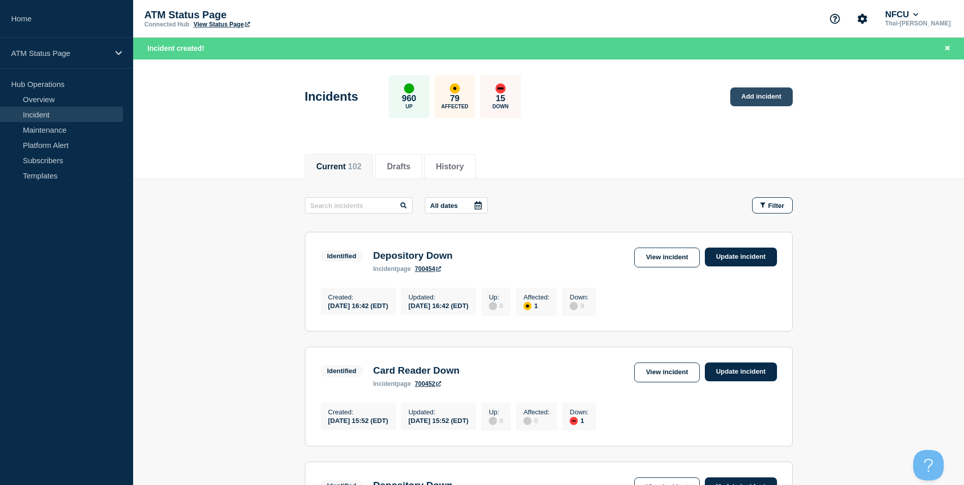
click at [753, 87] on link "Add incident" at bounding box center [761, 96] width 63 height 19
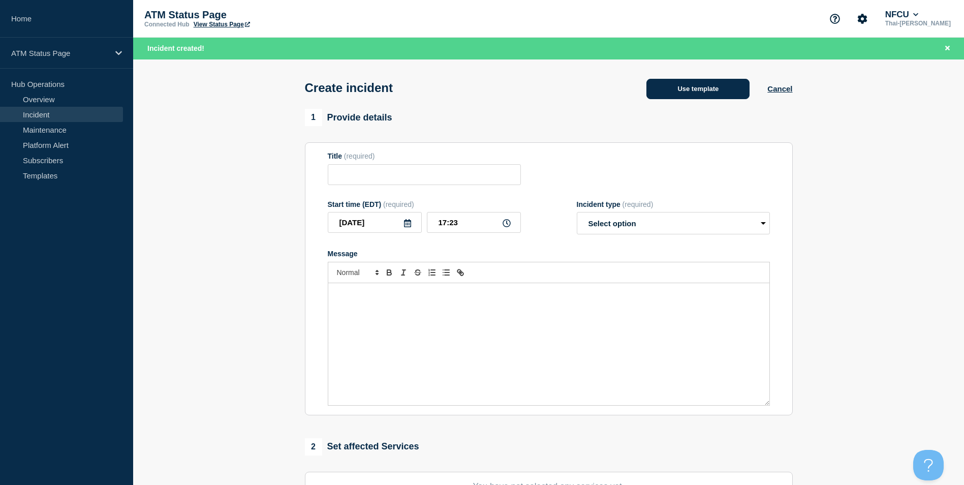
click at [699, 96] on button "Use template" at bounding box center [698, 89] width 103 height 20
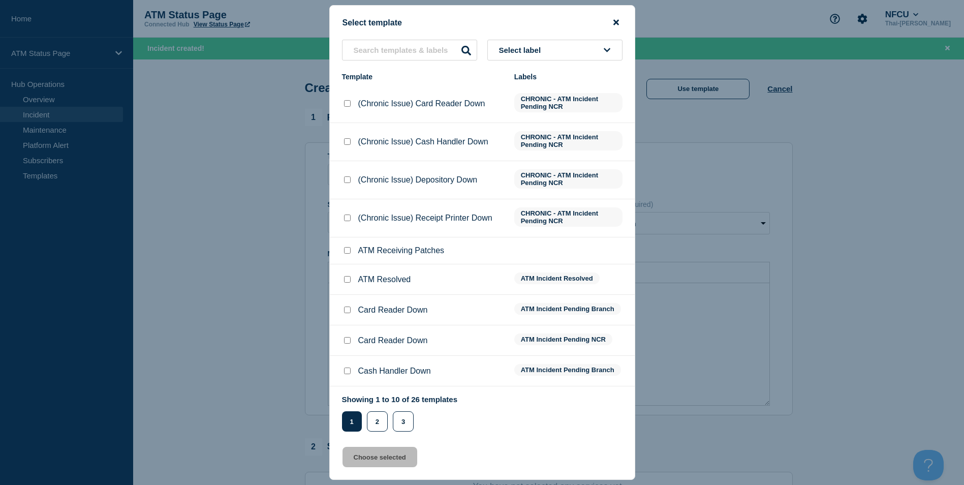
click at [614, 21] on icon "close button" at bounding box center [617, 22] width 6 height 8
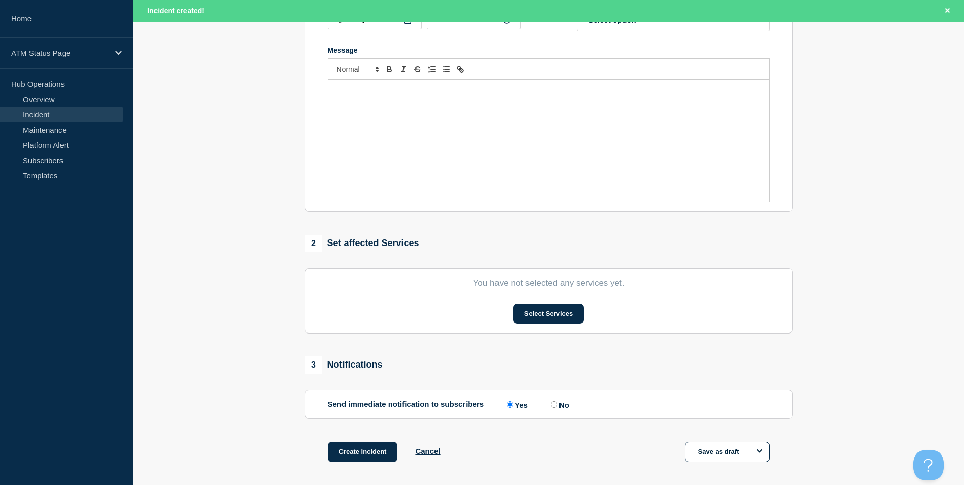
scroll to position [249, 0]
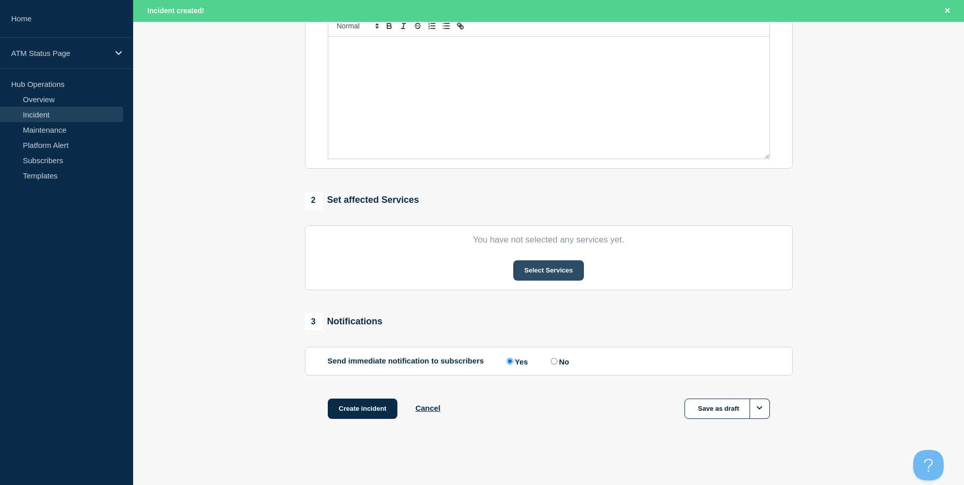
click at [545, 268] on button "Select Services" at bounding box center [548, 270] width 71 height 20
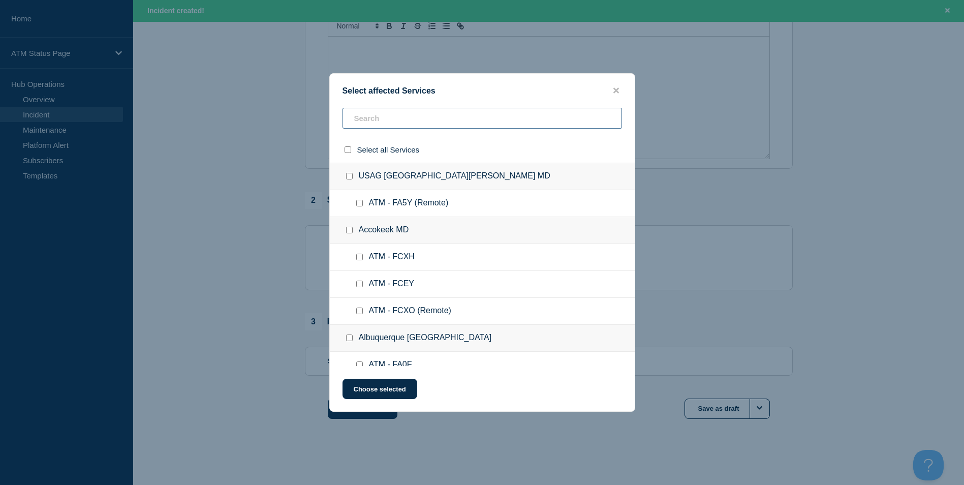
click at [415, 120] on input "text" at bounding box center [483, 118] width 280 height 21
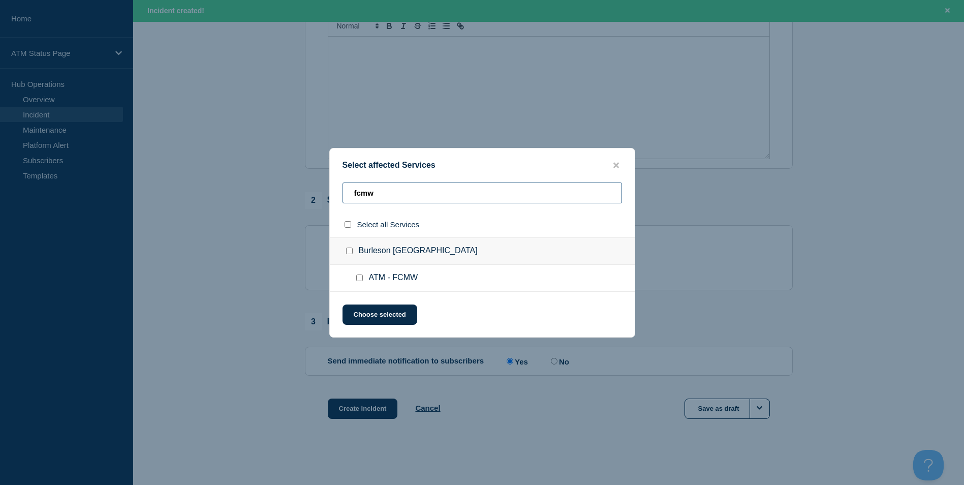
type input "fcmw"
drag, startPoint x: 360, startPoint y: 280, endPoint x: 368, endPoint y: 300, distance: 22.2
click at [360, 279] on input "ATM - FCMW checkbox" at bounding box center [359, 277] width 7 height 7
checkbox input "true"
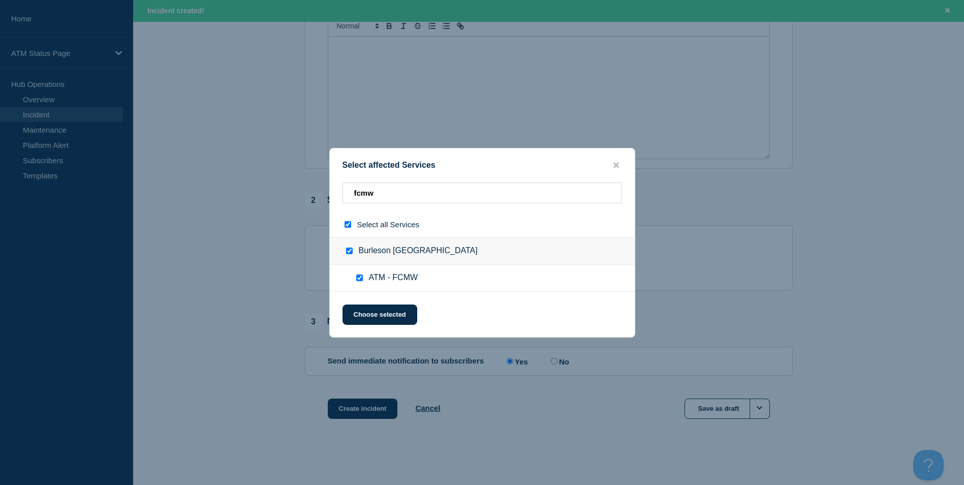
checkbox input "true"
click at [373, 318] on button "Choose selected" at bounding box center [380, 314] width 75 height 20
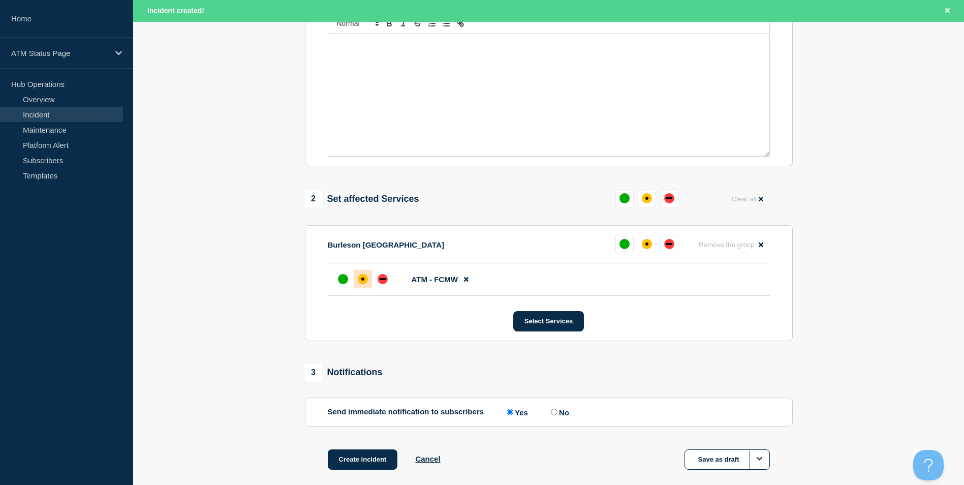
click at [361, 284] on div "affected" at bounding box center [363, 279] width 10 height 10
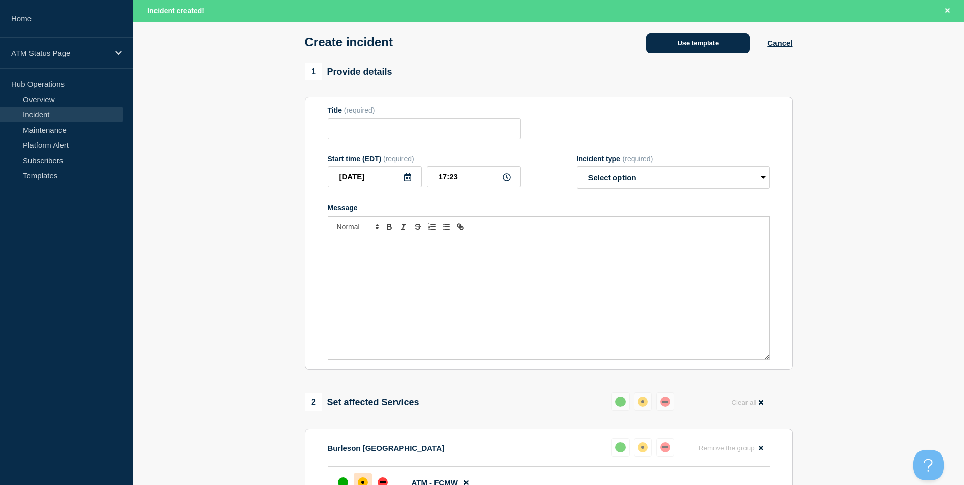
click at [698, 48] on button "Use template" at bounding box center [698, 43] width 103 height 20
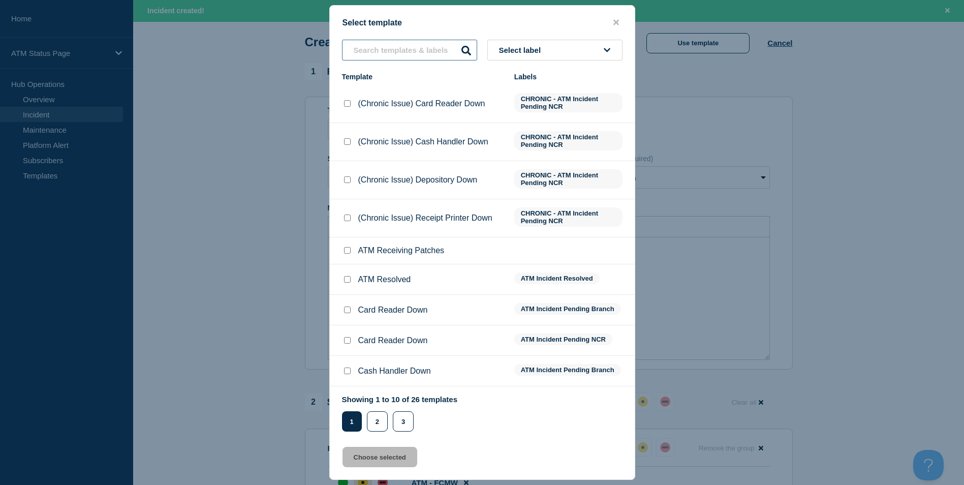
click at [398, 56] on input "text" at bounding box center [409, 50] width 135 height 21
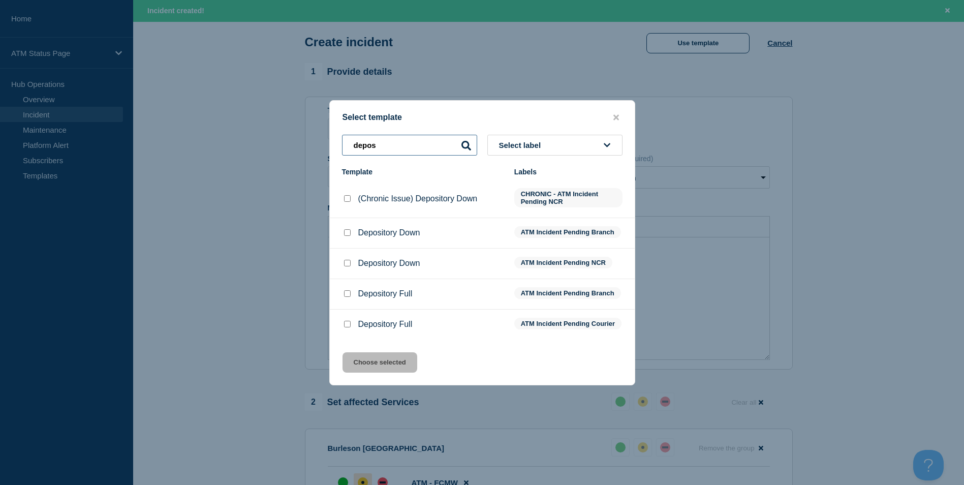
type input "depos"
click at [347, 233] on input "Depository Down checkbox" at bounding box center [347, 232] width 7 height 7
checkbox input "true"
click at [406, 369] on button "Choose selected" at bounding box center [380, 362] width 75 height 20
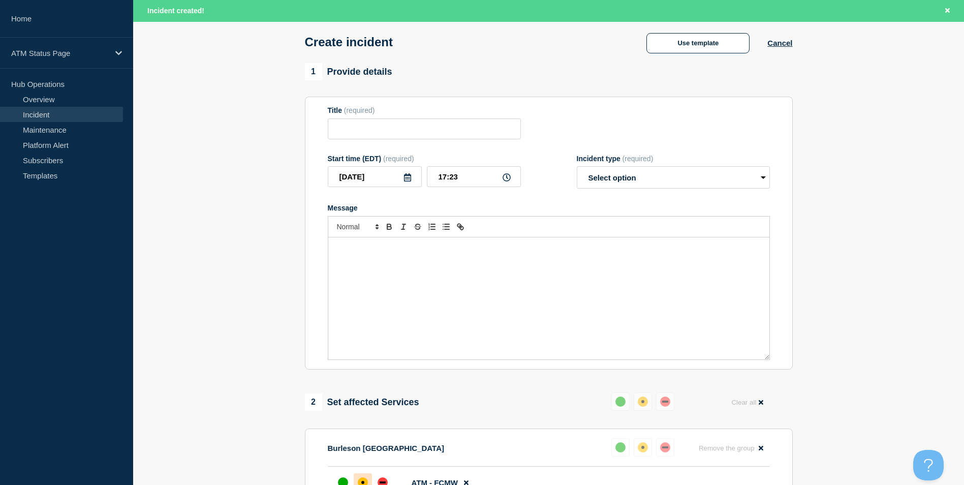
type input "Depository Down"
select select "identified"
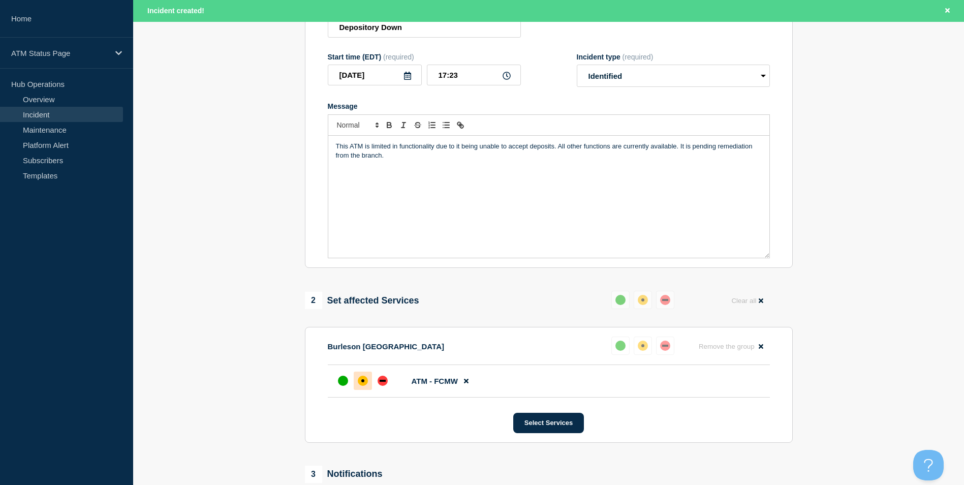
scroll to position [300, 0]
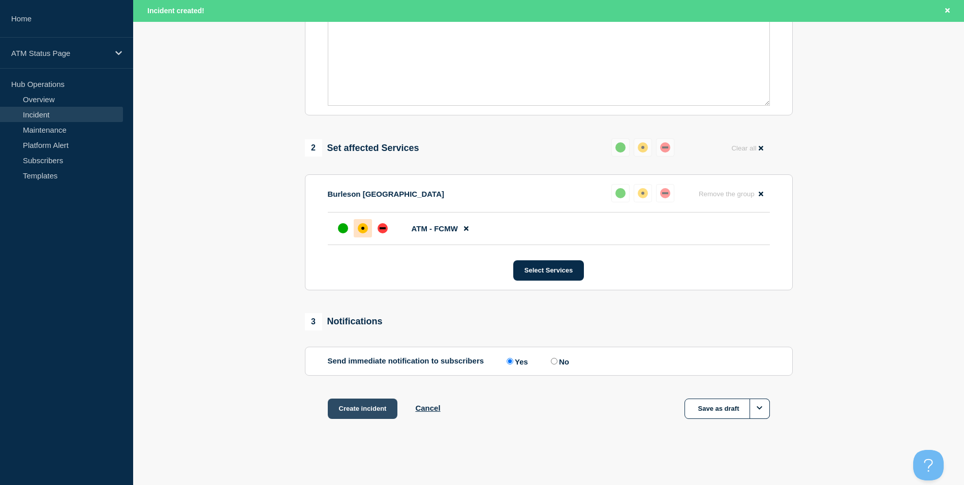
click at [368, 414] on button "Create incident" at bounding box center [363, 409] width 70 height 20
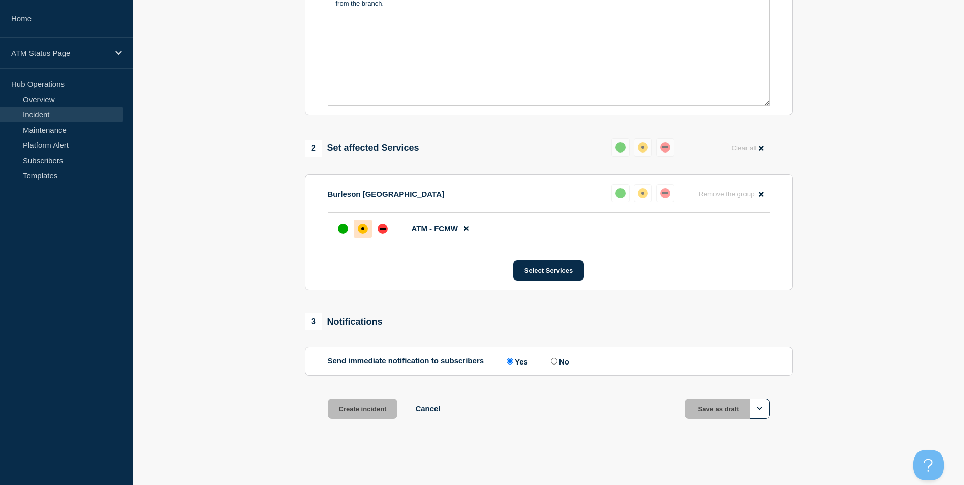
scroll to position [278, 0]
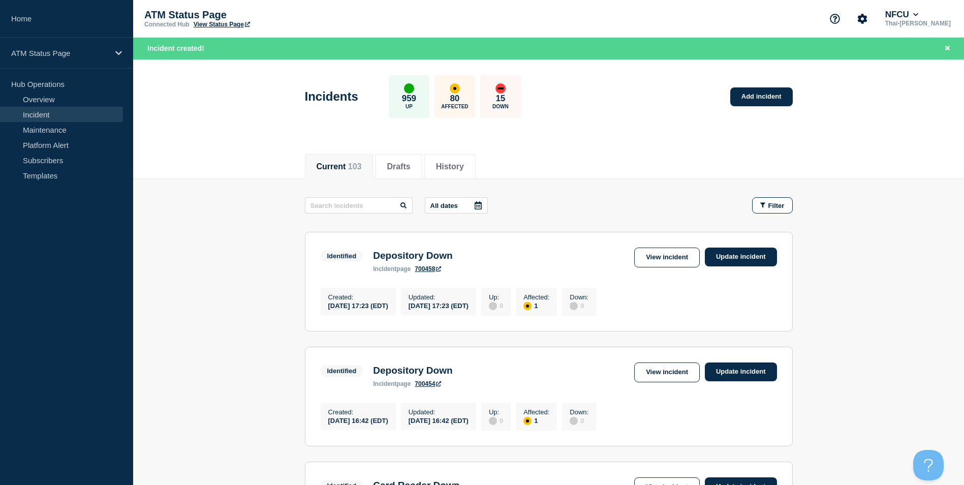
click at [771, 86] on div "Incidents 959 Up 80 Affected 15 Down Add incident" at bounding box center [548, 93] width 511 height 62
click at [759, 101] on link "Add incident" at bounding box center [761, 96] width 63 height 19
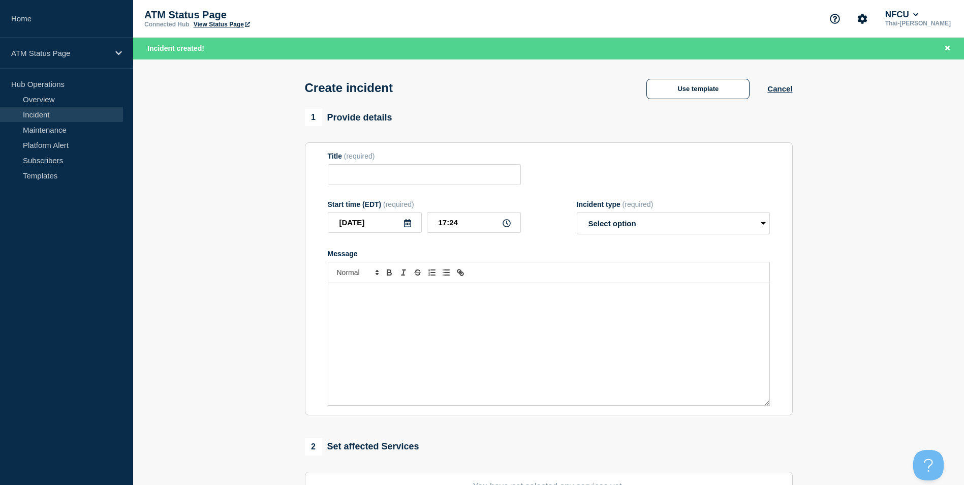
scroll to position [203, 0]
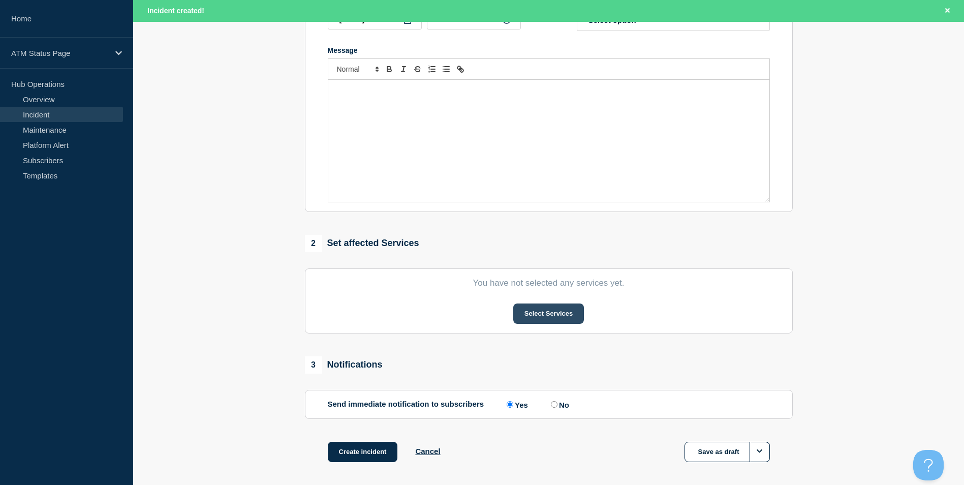
click at [550, 318] on button "Select Services" at bounding box center [548, 313] width 71 height 20
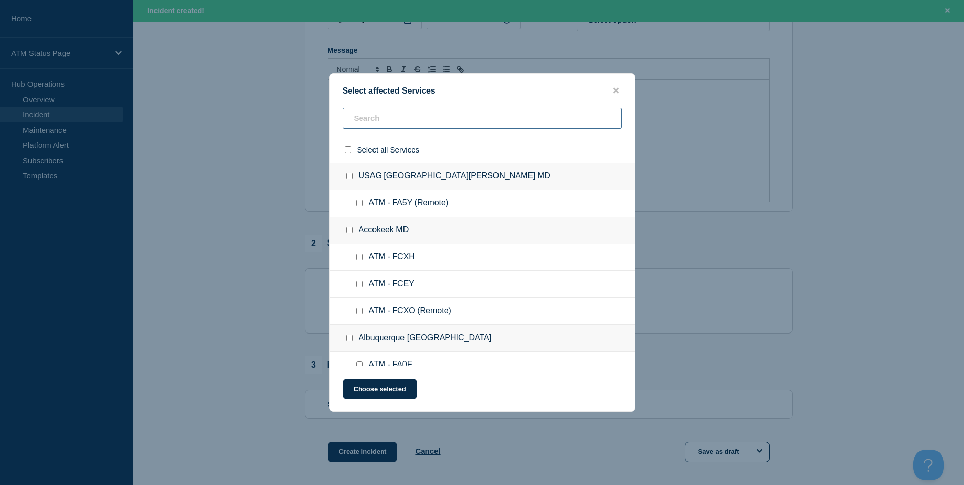
click at [407, 120] on input "text" at bounding box center [483, 118] width 280 height 21
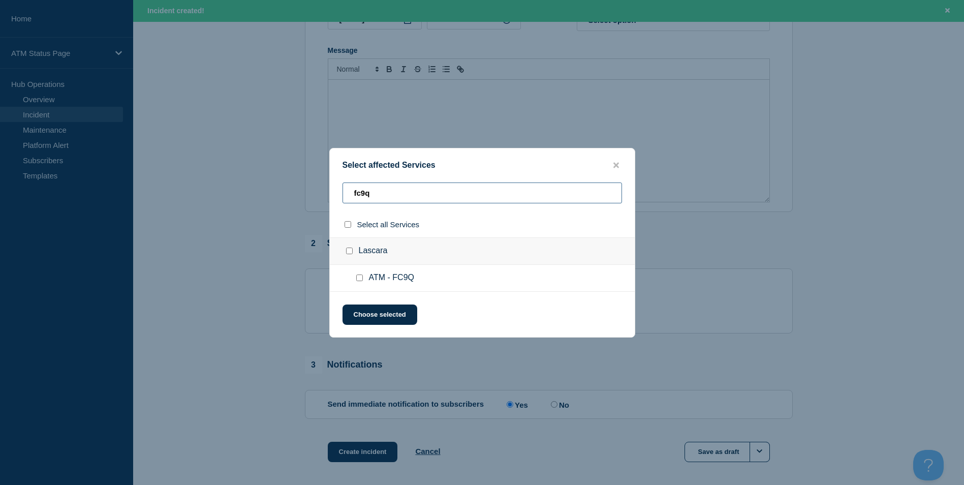
type input "fc9q"
click at [362, 279] on input "ATM - FC9Q checkbox" at bounding box center [359, 277] width 7 height 7
checkbox input "true"
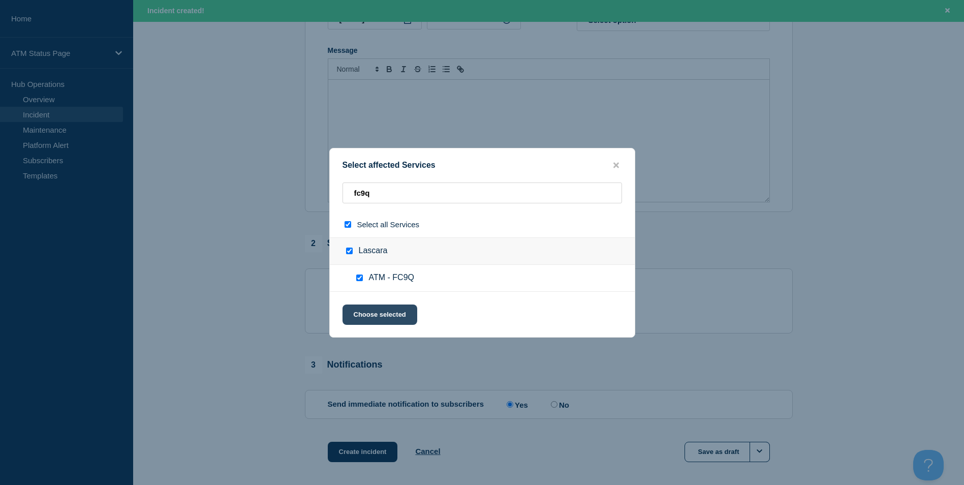
click at [372, 313] on button "Choose selected" at bounding box center [380, 314] width 75 height 20
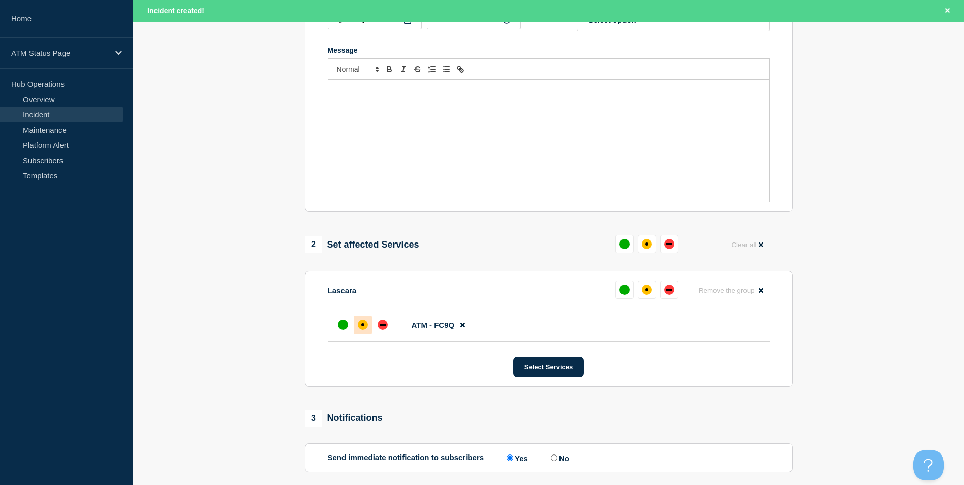
click at [364, 327] on div "affected" at bounding box center [363, 325] width 10 height 10
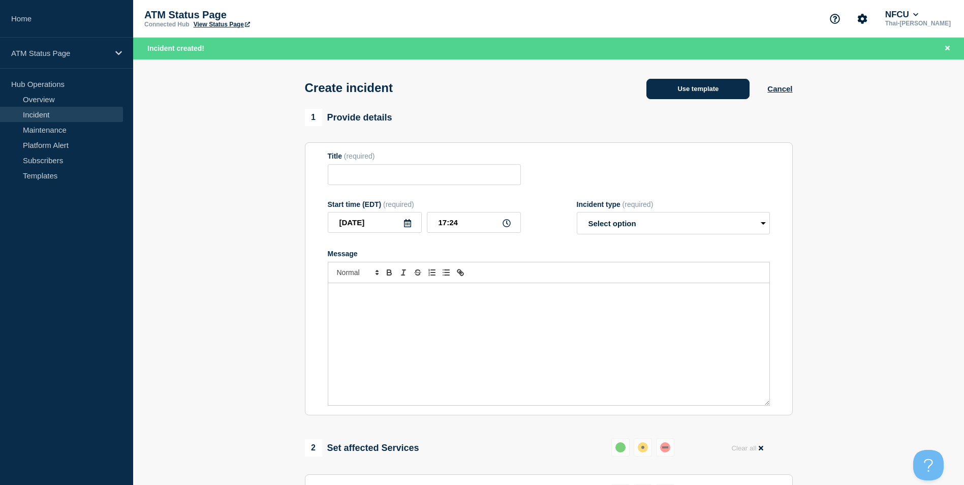
click at [687, 83] on button "Use template" at bounding box center [698, 89] width 103 height 20
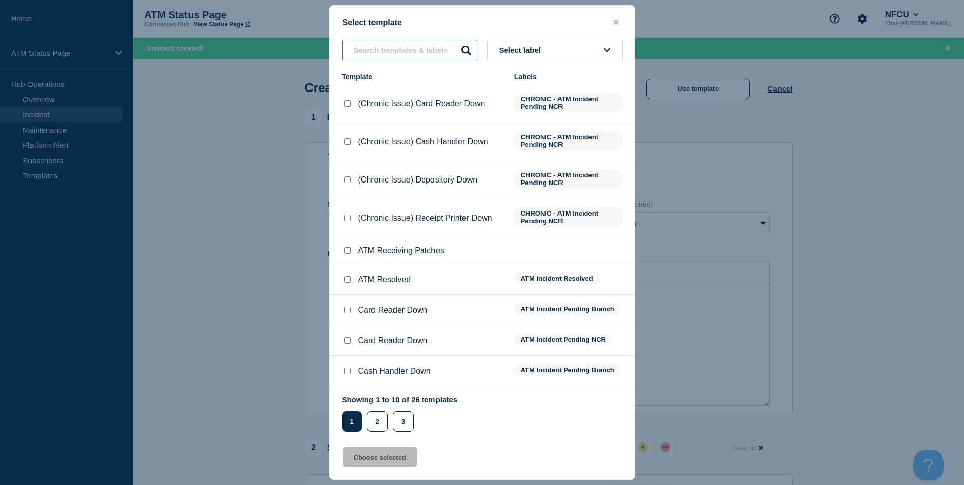
click at [377, 53] on input "text" at bounding box center [409, 50] width 135 height 21
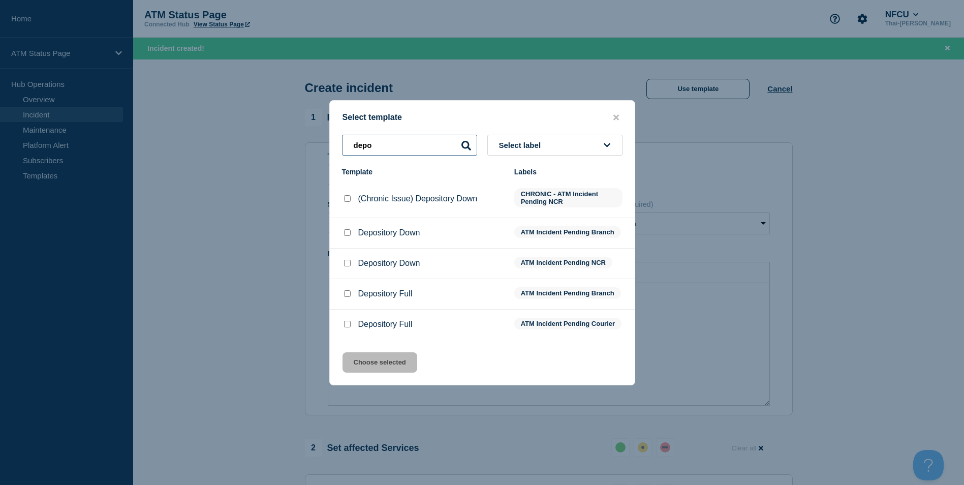
type input "depo"
click at [349, 234] on div at bounding box center [347, 233] width 10 height 10
click at [349, 229] on input "Depository Down checkbox" at bounding box center [347, 232] width 7 height 7
checkbox input "true"
click at [395, 370] on button "Choose selected" at bounding box center [380, 362] width 75 height 20
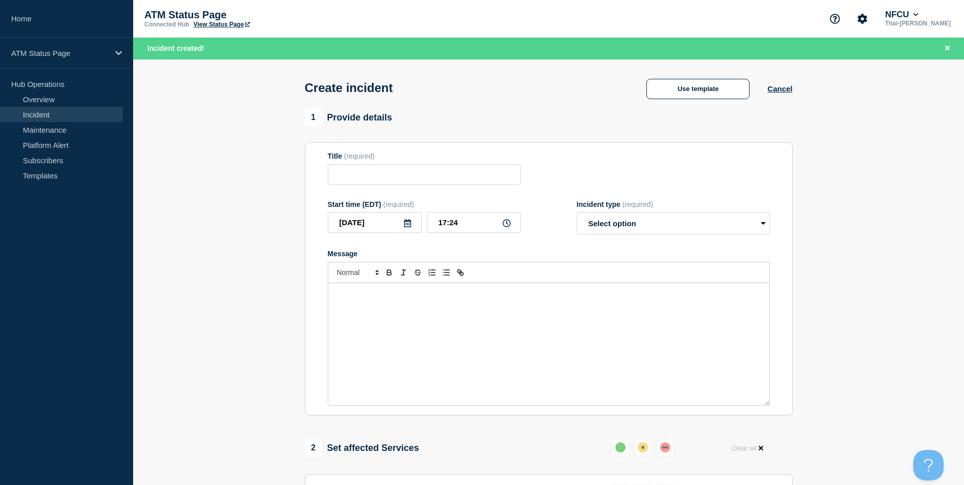
type input "Depository Down"
select select "identified"
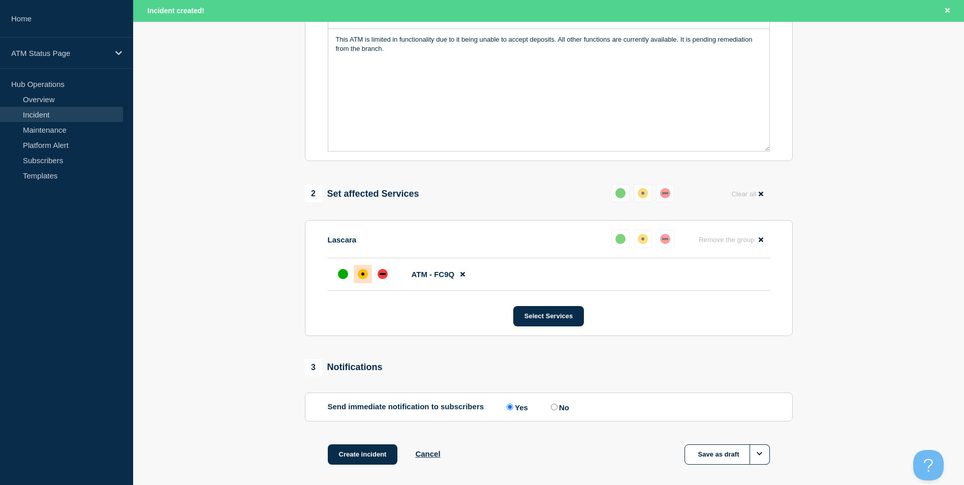
scroll to position [302, 0]
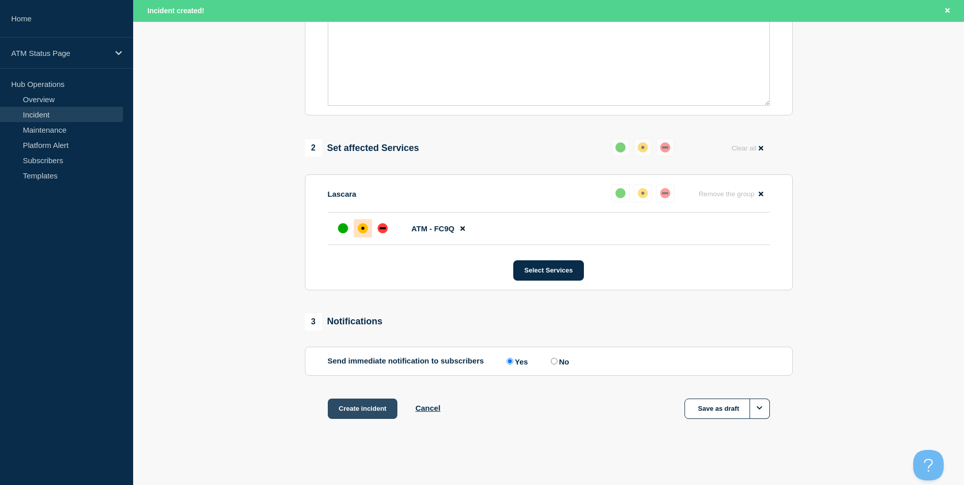
click at [370, 404] on button "Create incident" at bounding box center [363, 409] width 70 height 20
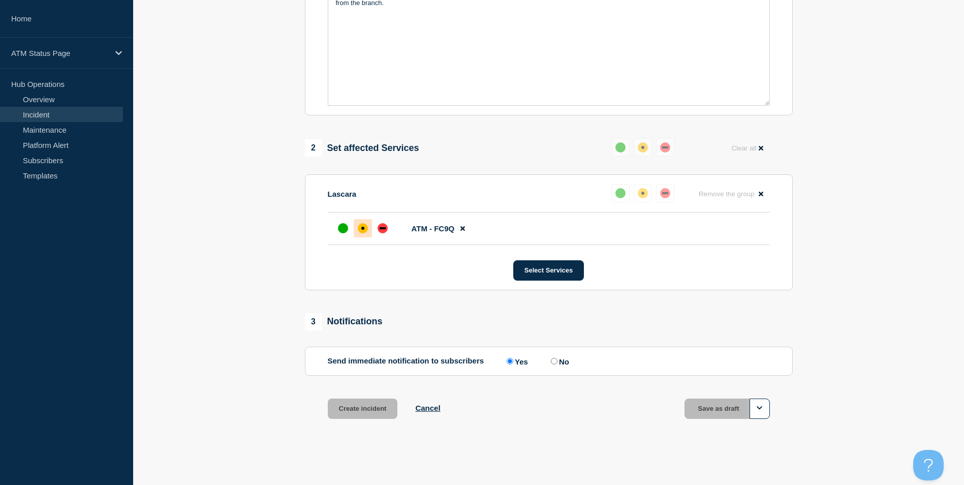
scroll to position [281, 0]
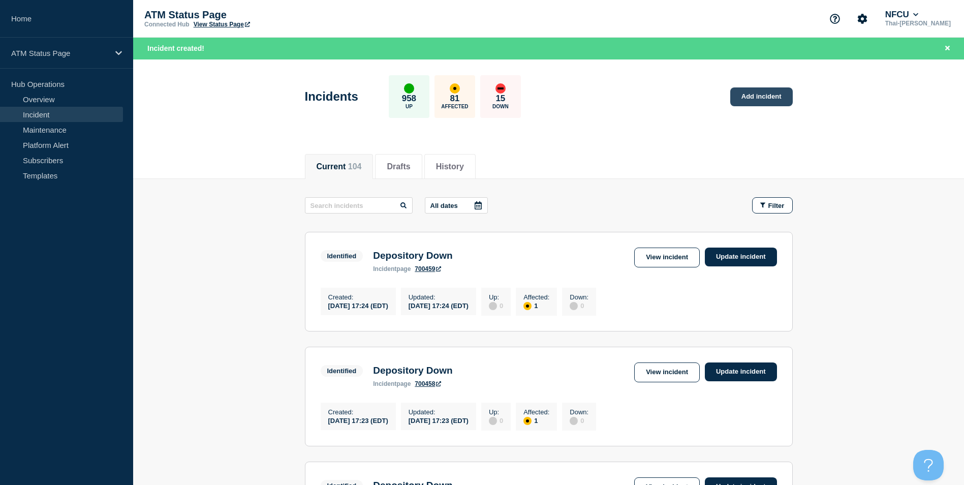
click at [772, 101] on link "Add incident" at bounding box center [761, 96] width 63 height 19
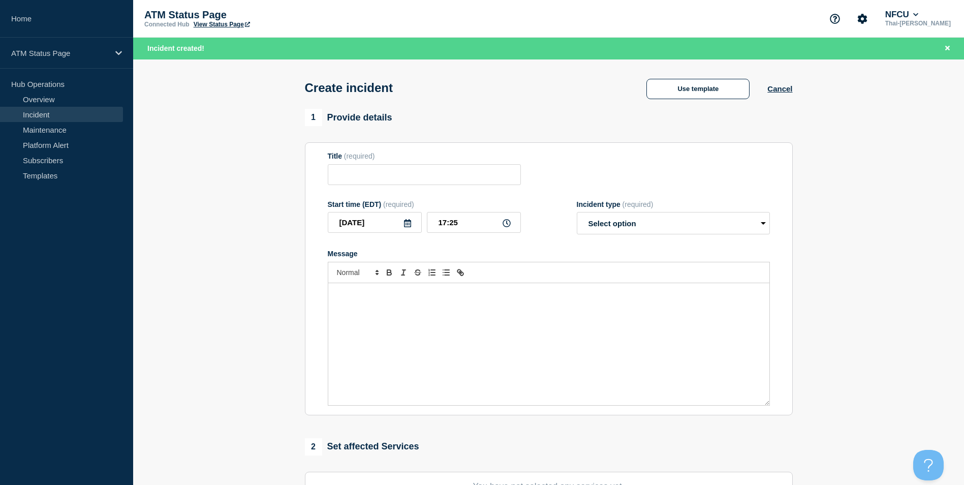
scroll to position [249, 0]
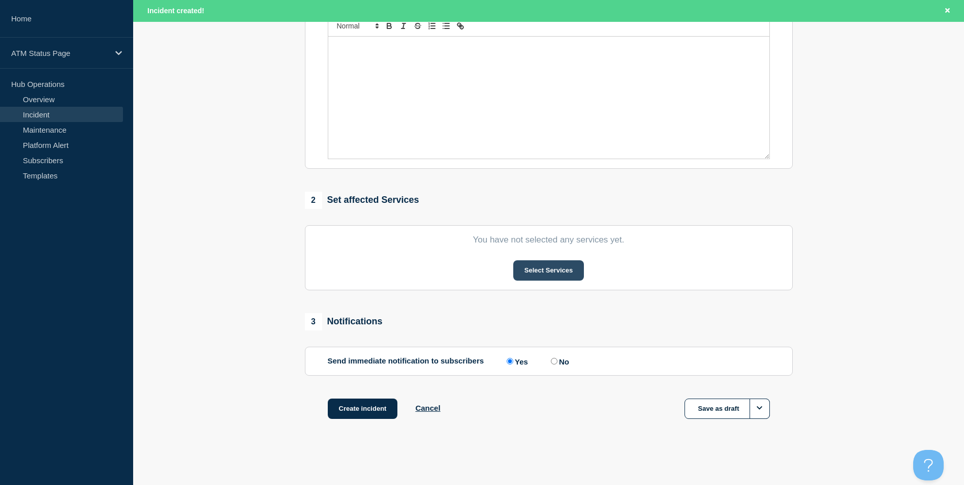
click at [546, 265] on button "Select Services" at bounding box center [548, 270] width 71 height 20
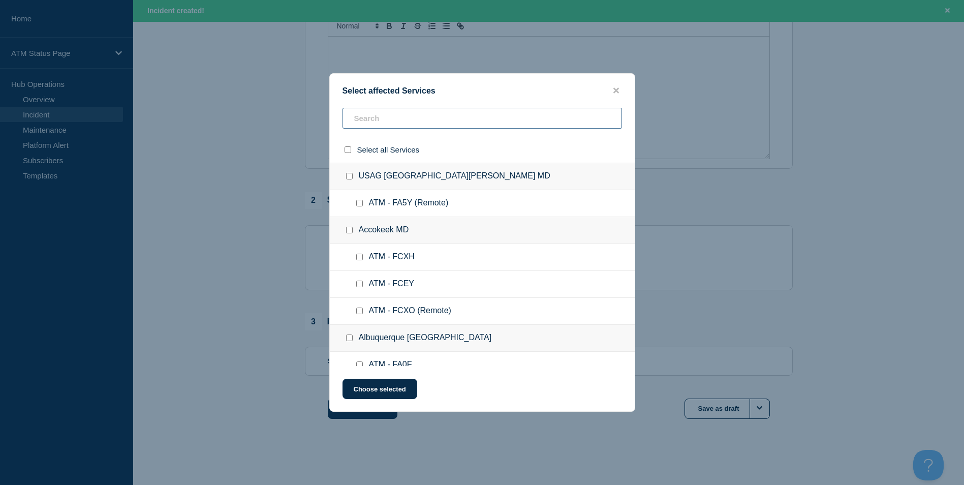
click at [391, 117] on input "text" at bounding box center [483, 118] width 280 height 21
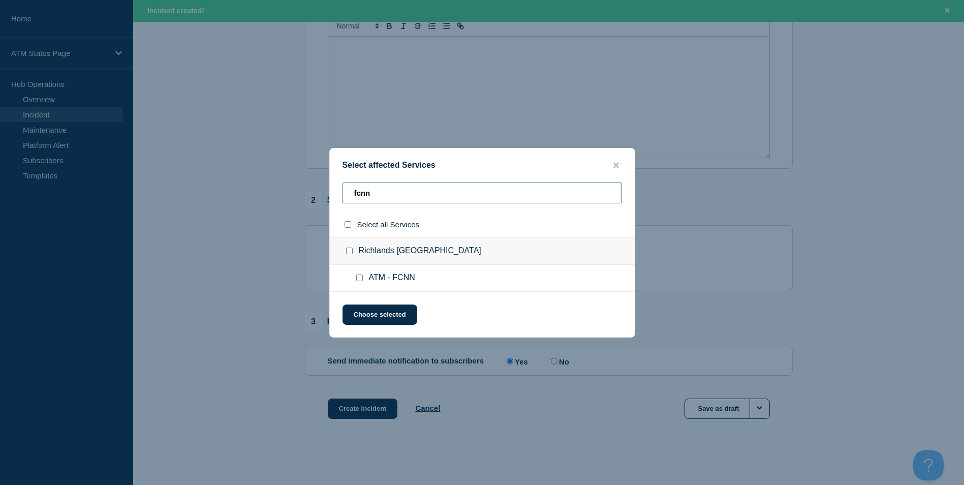
type input "fcnn"
click at [355, 278] on div at bounding box center [361, 278] width 15 height 10
click at [360, 278] on input "ATM - FCNN checkbox" at bounding box center [359, 277] width 7 height 7
checkbox input "true"
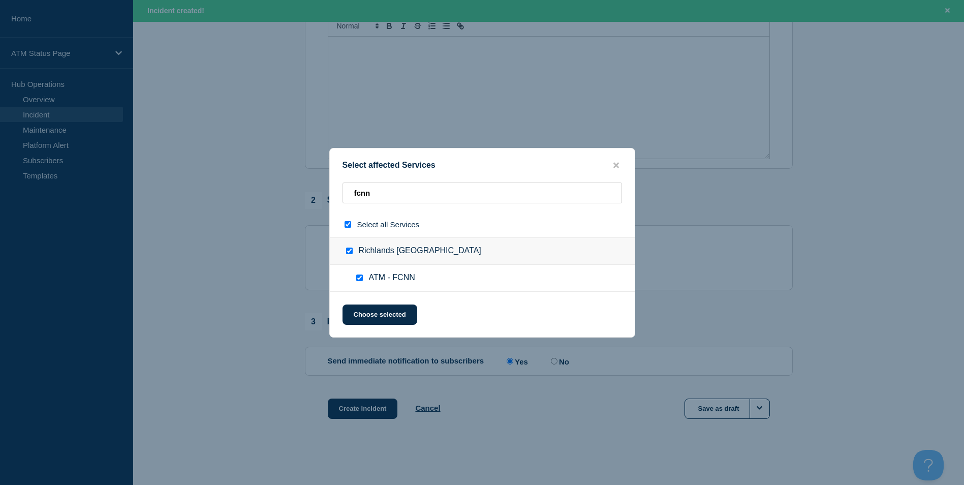
checkbox input "true"
click at [377, 309] on button "Choose selected" at bounding box center [380, 314] width 75 height 20
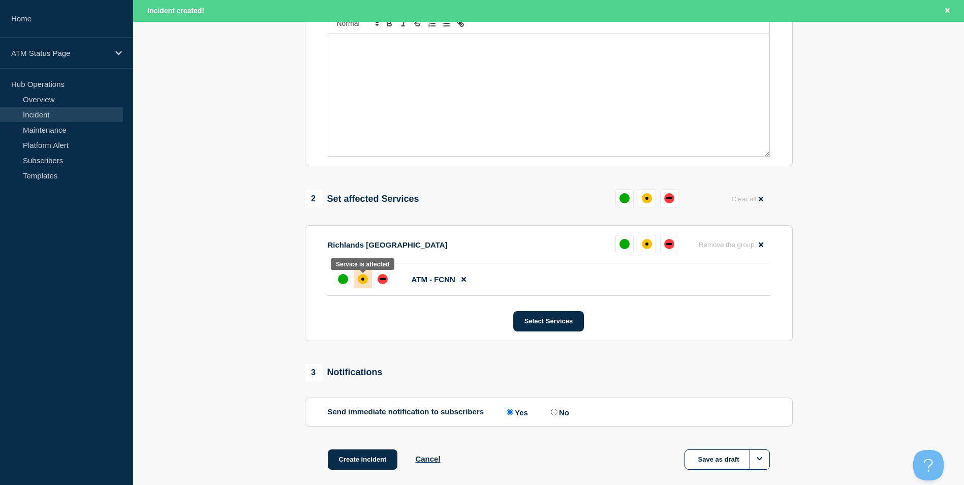
click at [364, 279] on div "affected" at bounding box center [363, 279] width 10 height 10
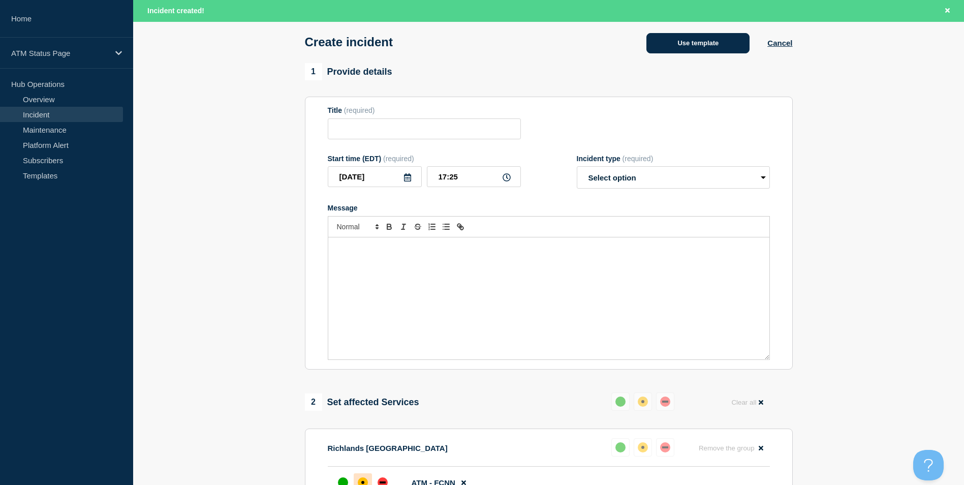
click at [704, 51] on button "Use template" at bounding box center [698, 43] width 103 height 20
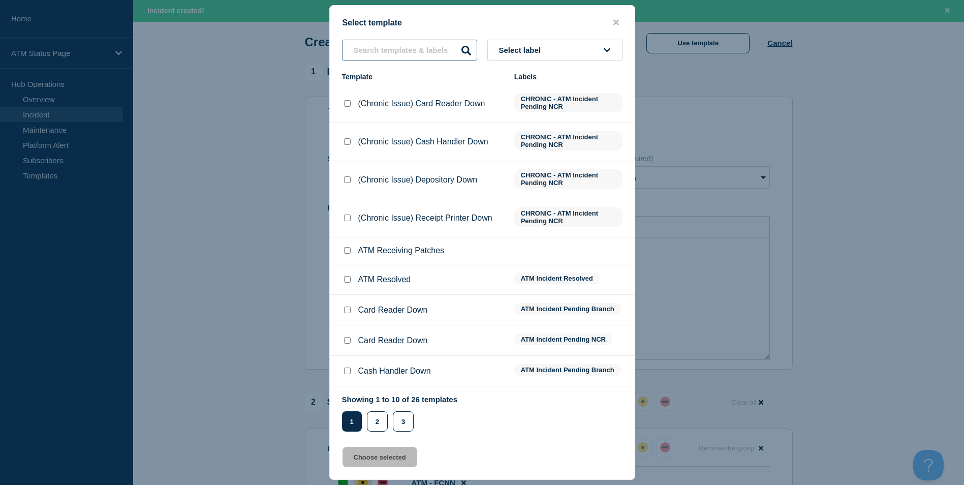
click at [388, 54] on input "text" at bounding box center [409, 50] width 135 height 21
type input "s"
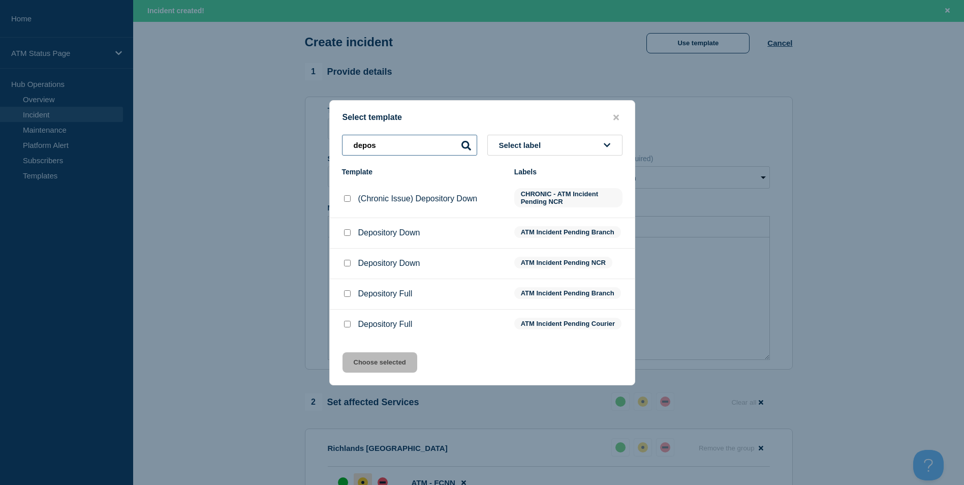
type input "depos"
click at [349, 229] on input "Depository Down checkbox" at bounding box center [347, 232] width 7 height 7
checkbox input "true"
click at [390, 362] on button "Choose selected" at bounding box center [380, 362] width 75 height 20
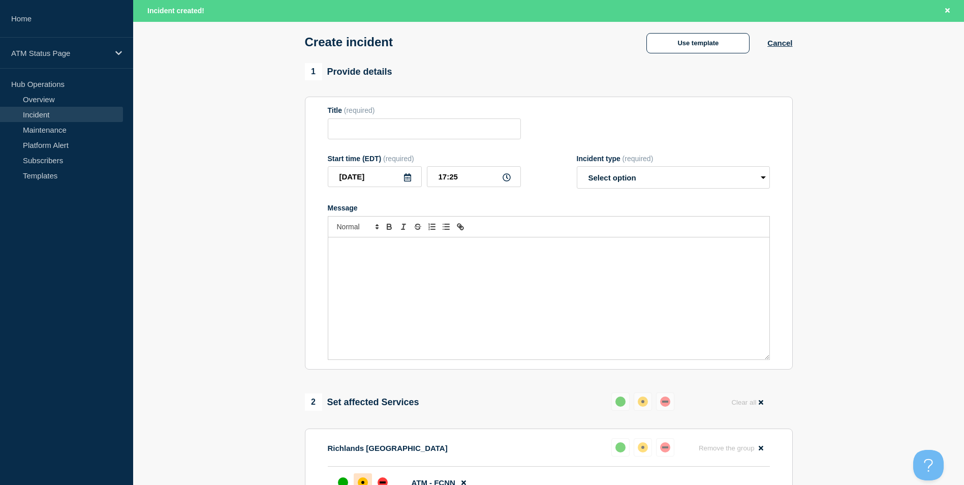
type input "Depository Down"
select select "identified"
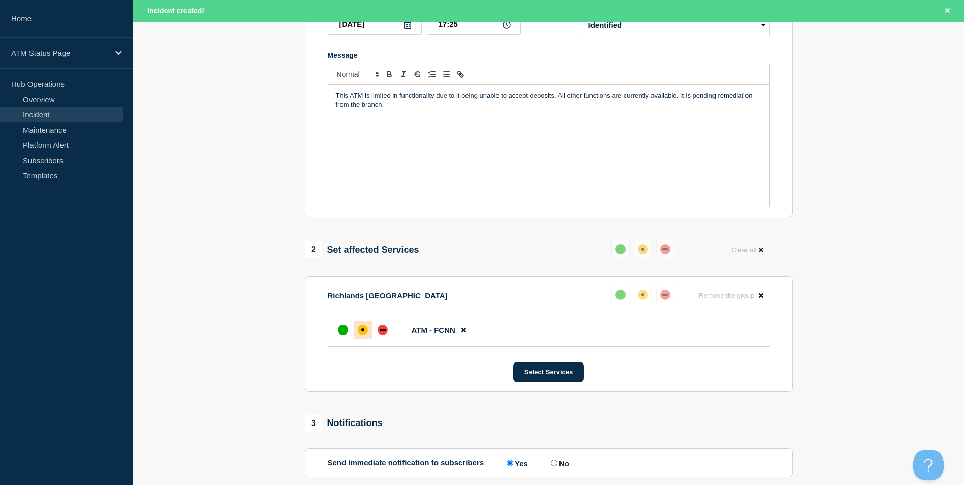
scroll to position [249, 0]
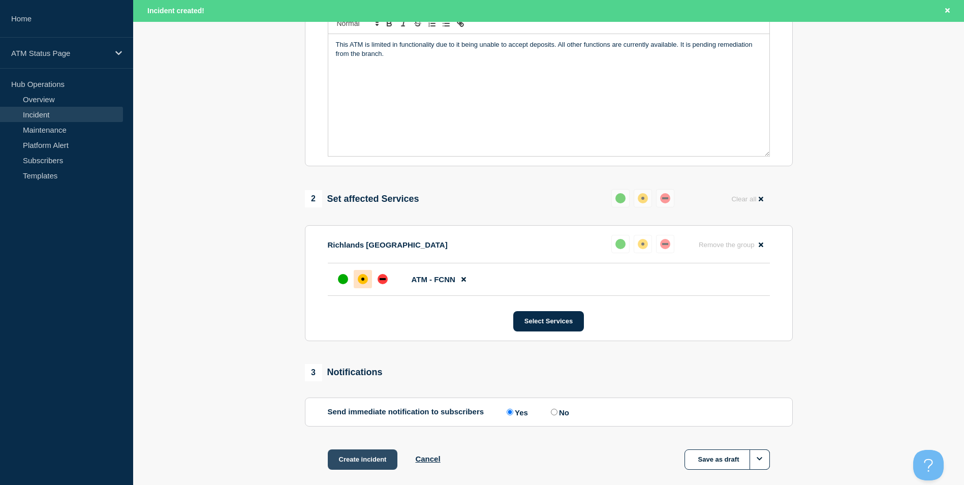
click at [359, 464] on button "Create incident" at bounding box center [363, 459] width 70 height 20
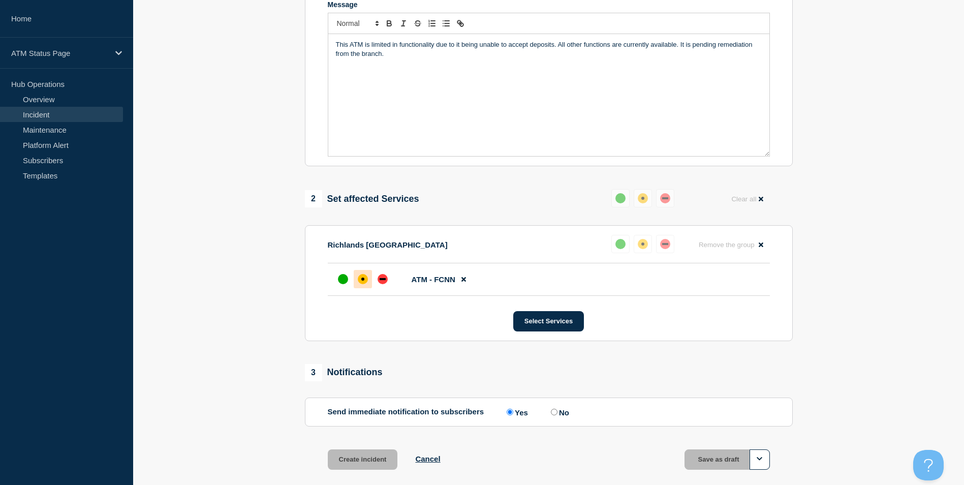
scroll to position [228, 0]
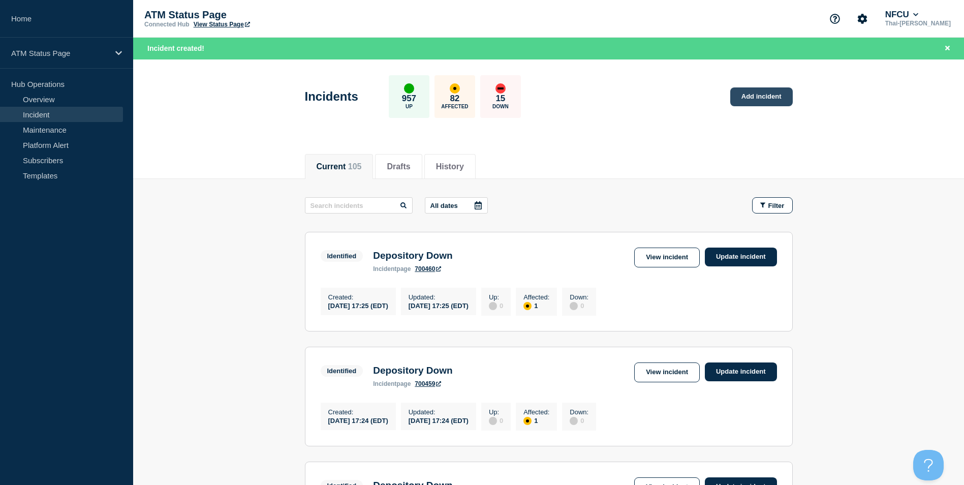
click at [759, 102] on link "Add incident" at bounding box center [761, 96] width 63 height 19
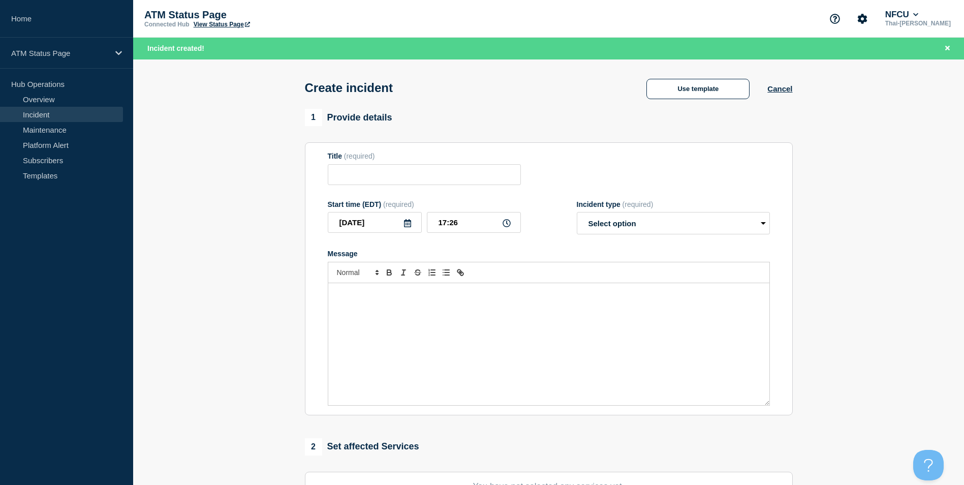
scroll to position [203, 0]
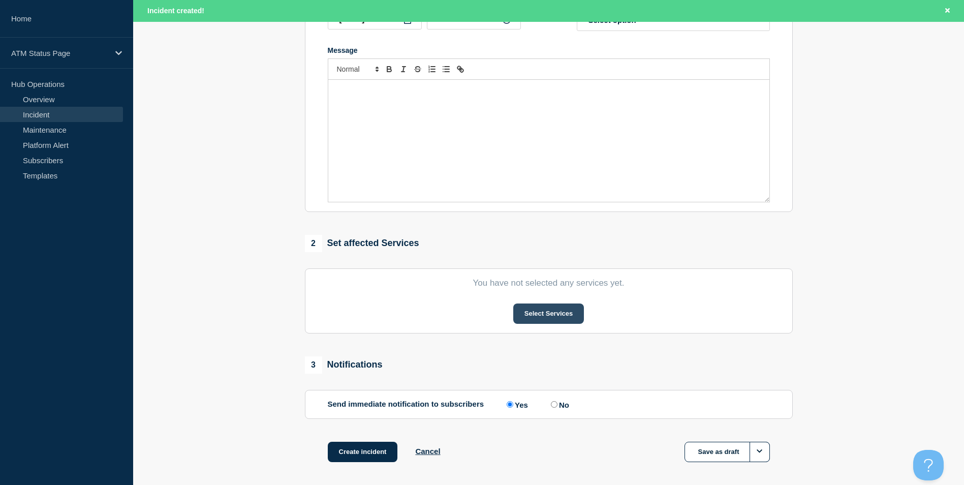
click at [553, 320] on button "Select Services" at bounding box center [548, 313] width 71 height 20
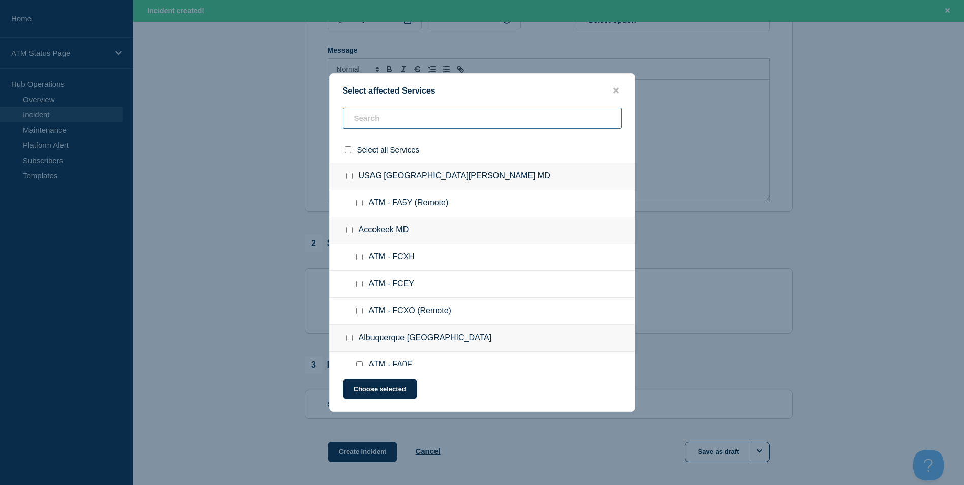
click at [399, 122] on input "text" at bounding box center [483, 118] width 280 height 21
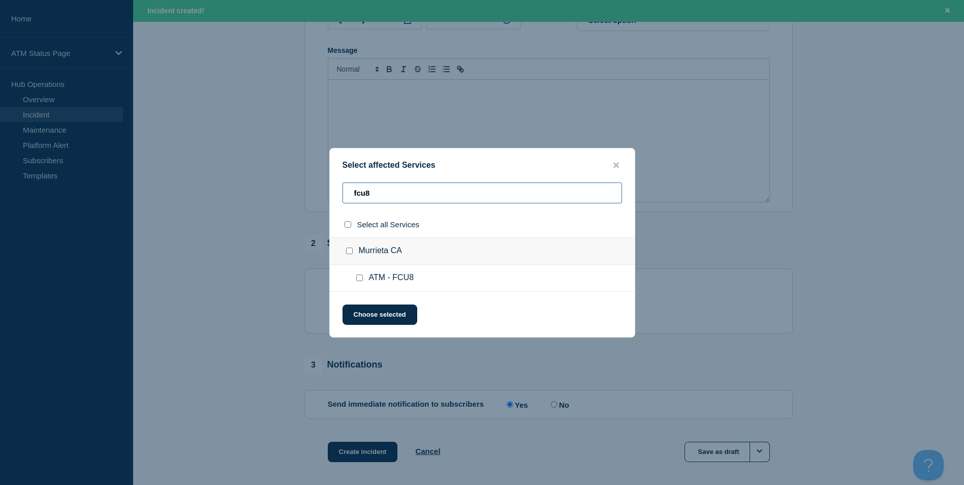
type input "fcu8"
click at [360, 276] on input "ATM - FCU8 checkbox" at bounding box center [359, 277] width 7 height 7
checkbox input "true"
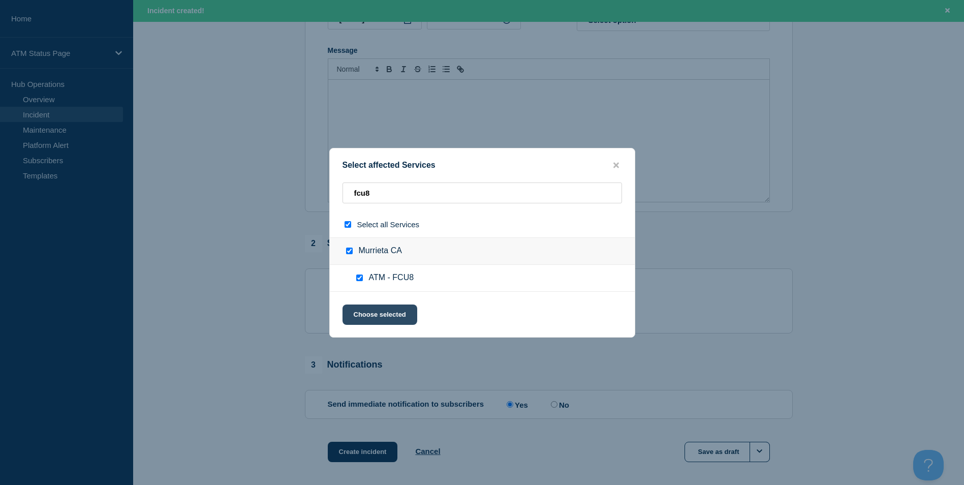
click at [372, 313] on button "Choose selected" at bounding box center [380, 314] width 75 height 20
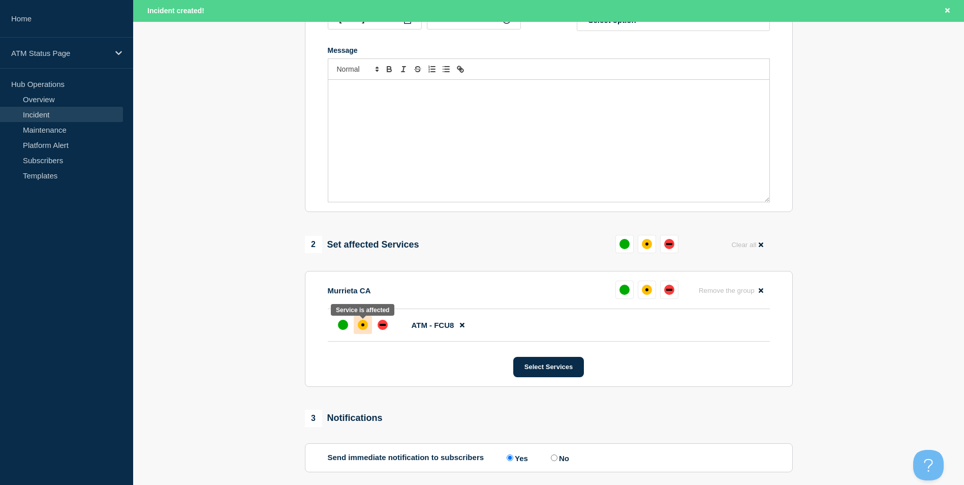
click at [365, 327] on div "affected" at bounding box center [363, 325] width 10 height 10
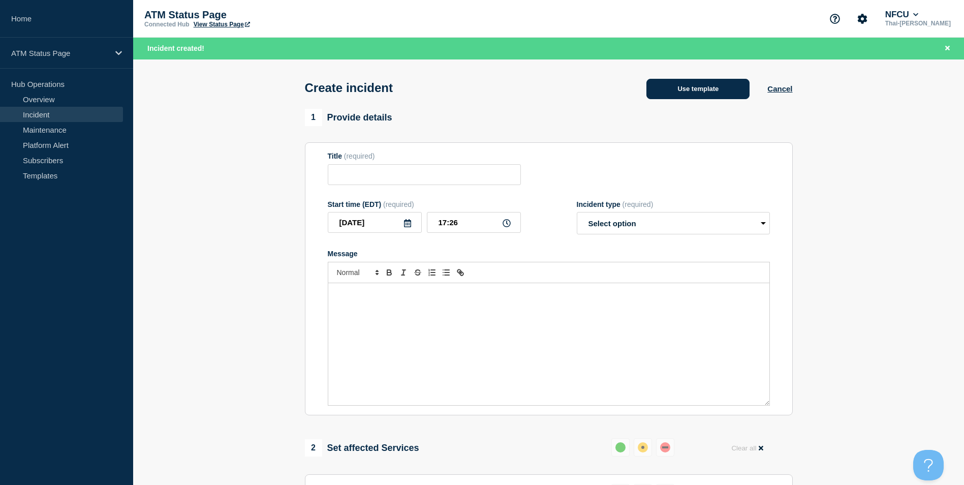
click at [699, 89] on button "Use template" at bounding box center [698, 89] width 103 height 20
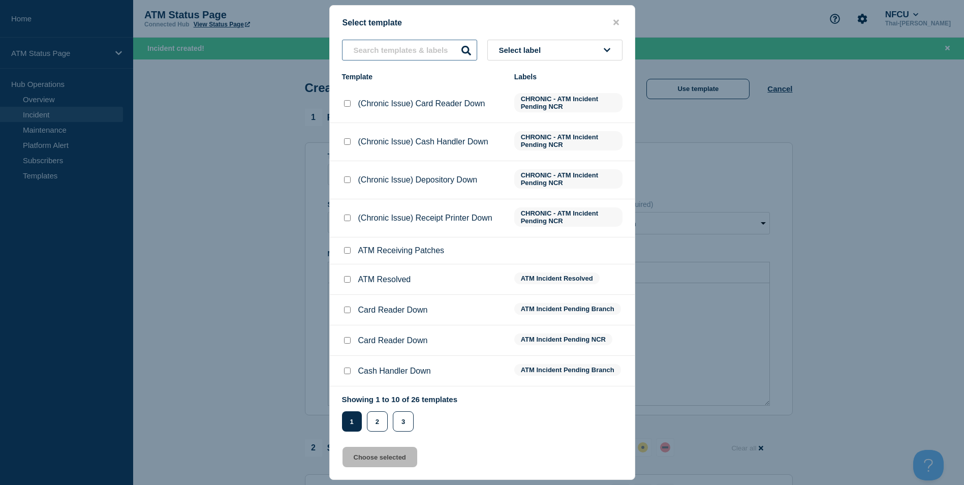
click at [381, 47] on input "text" at bounding box center [409, 50] width 135 height 21
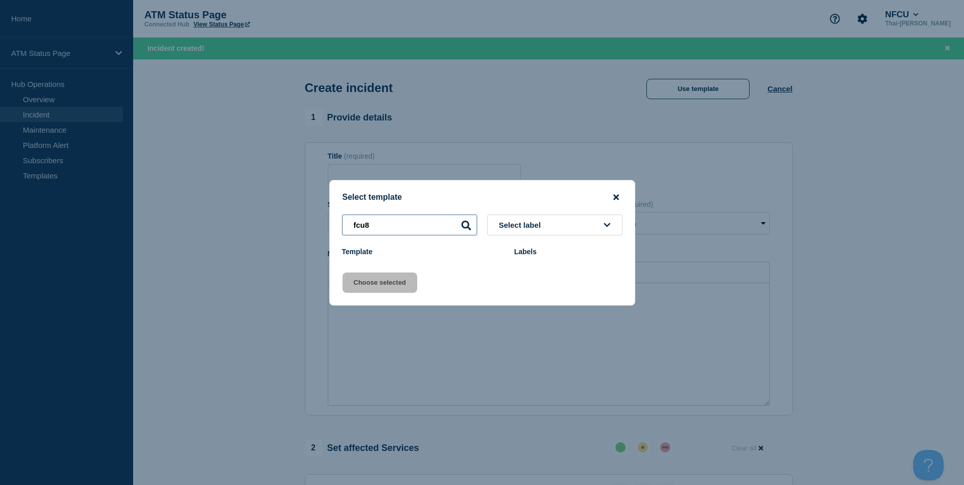
type input "fcu8"
click at [616, 199] on icon "close button" at bounding box center [617, 197] width 6 height 8
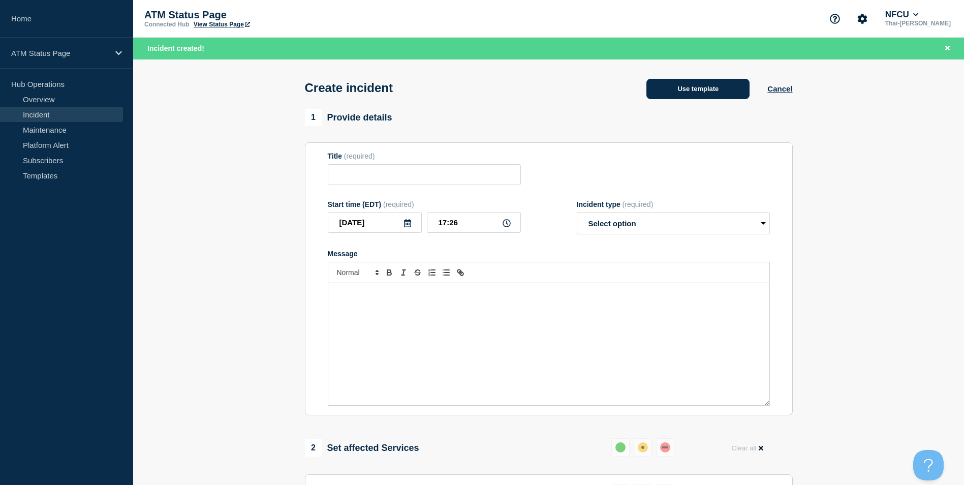
click at [676, 90] on button "Use template" at bounding box center [698, 89] width 103 height 20
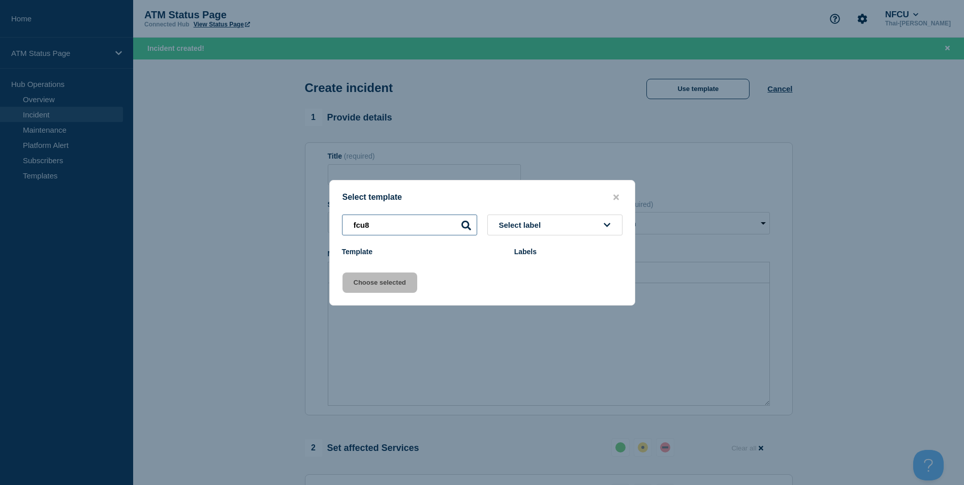
click at [418, 226] on input "fcu8" at bounding box center [409, 225] width 135 height 21
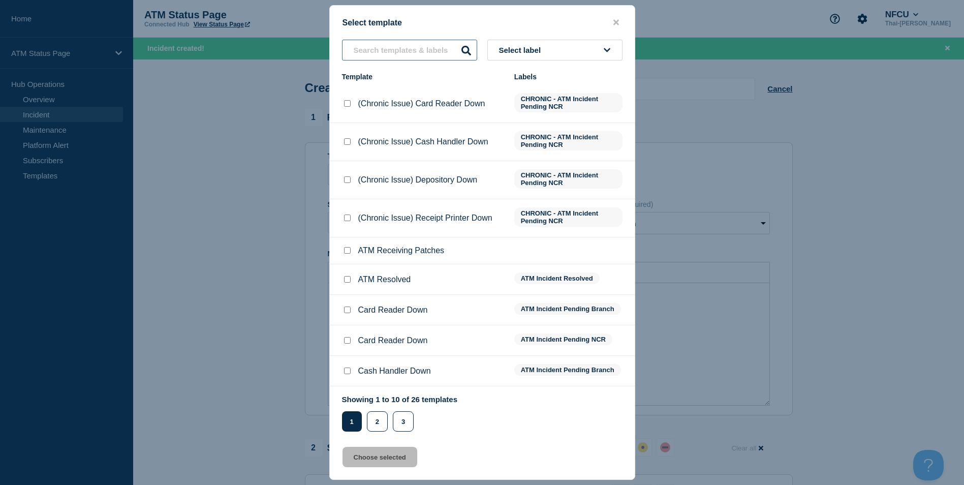
click at [438, 55] on input "text" at bounding box center [409, 50] width 135 height 21
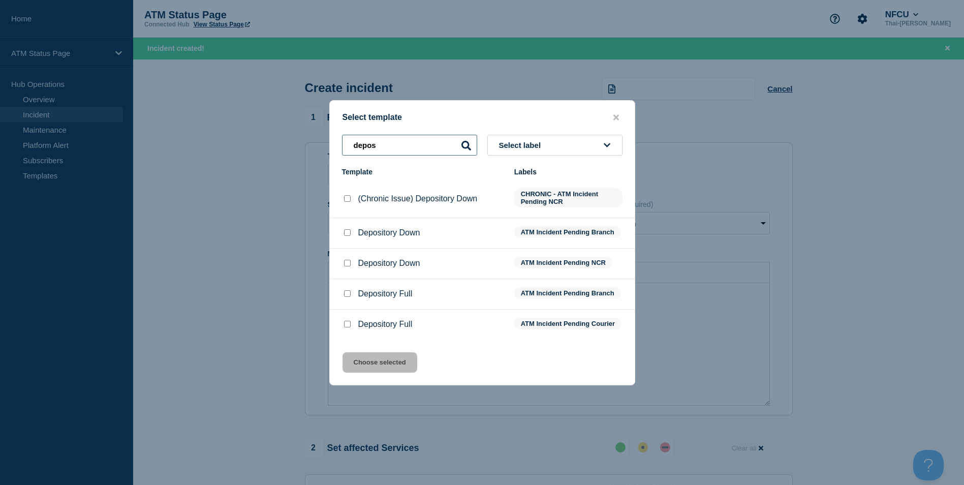
type input "depos"
click at [347, 249] on li "Depository Down ATM Incident Pending Branch" at bounding box center [482, 264] width 305 height 30
click at [348, 232] on input "Depository Down checkbox" at bounding box center [347, 232] width 7 height 7
checkbox input "true"
click at [382, 373] on button "Choose selected" at bounding box center [380, 362] width 75 height 20
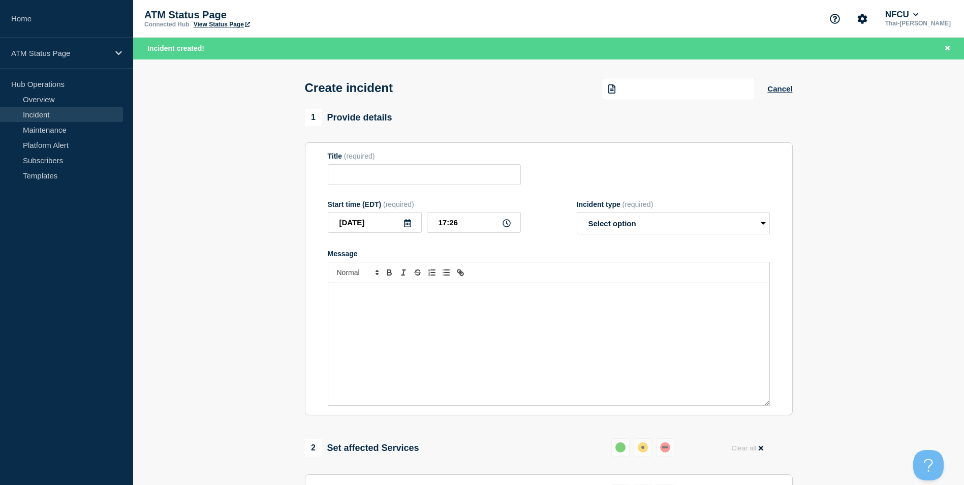
type input "Depository Down"
select select "identified"
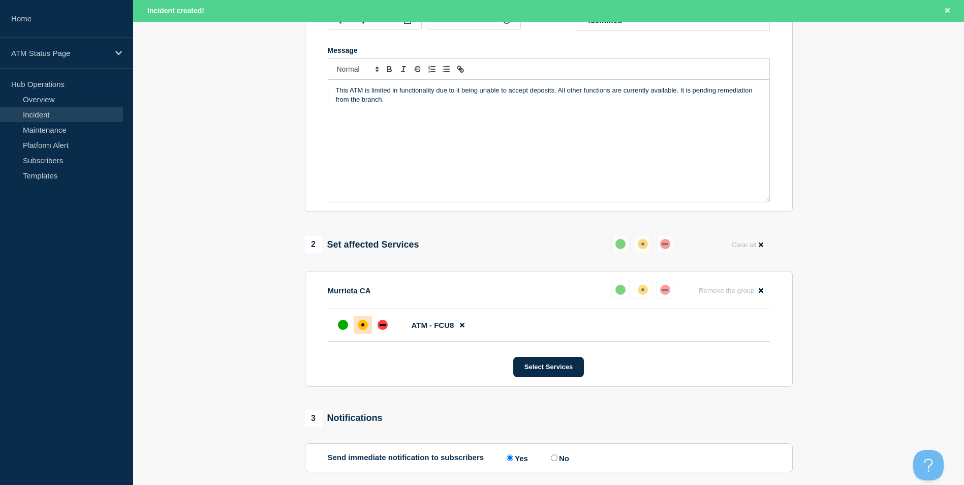
scroll to position [302, 0]
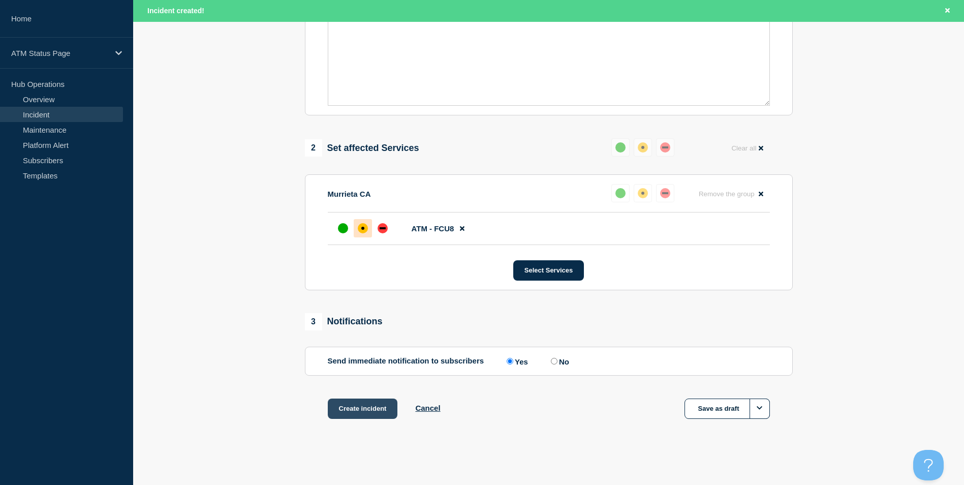
click at [356, 414] on button "Create incident" at bounding box center [363, 409] width 70 height 20
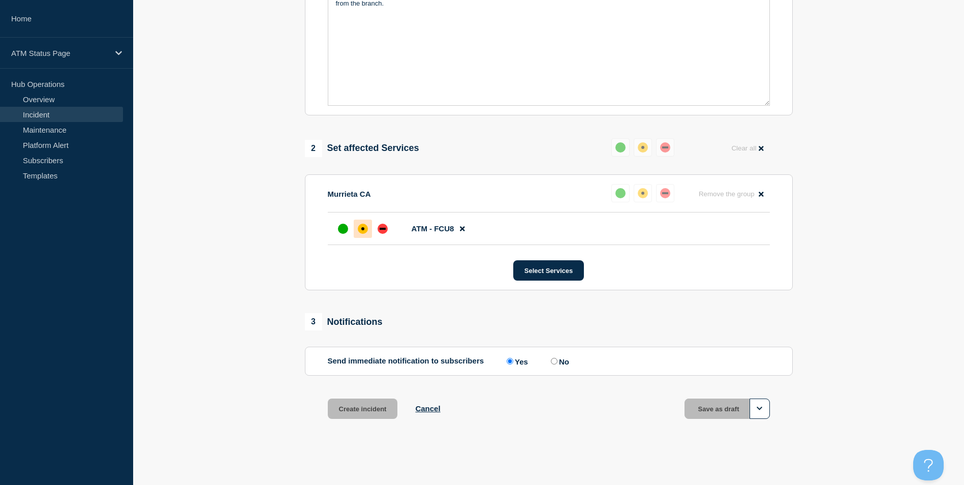
scroll to position [281, 0]
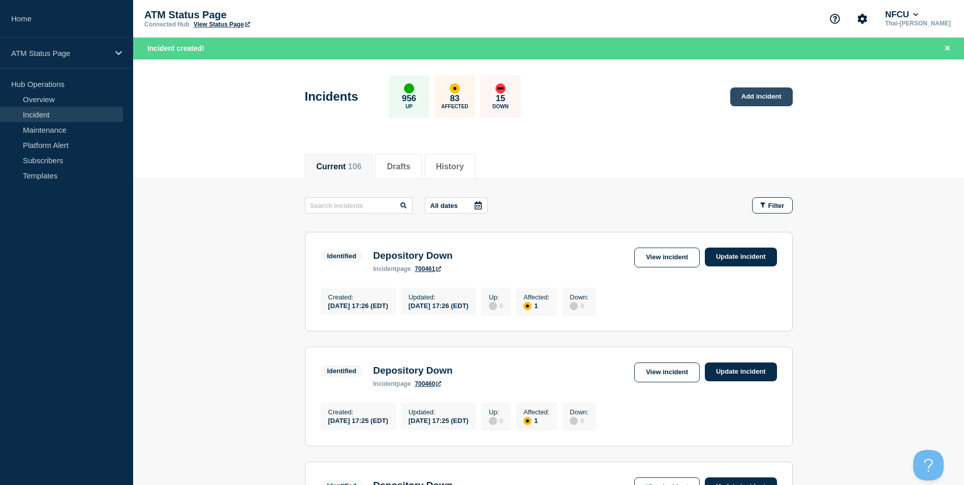
click at [787, 104] on link "Add incident" at bounding box center [761, 96] width 63 height 19
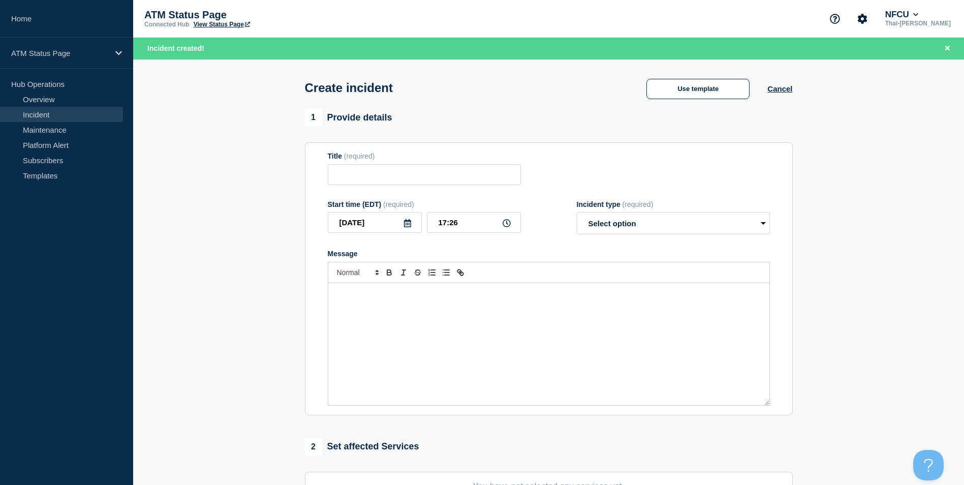
scroll to position [249, 0]
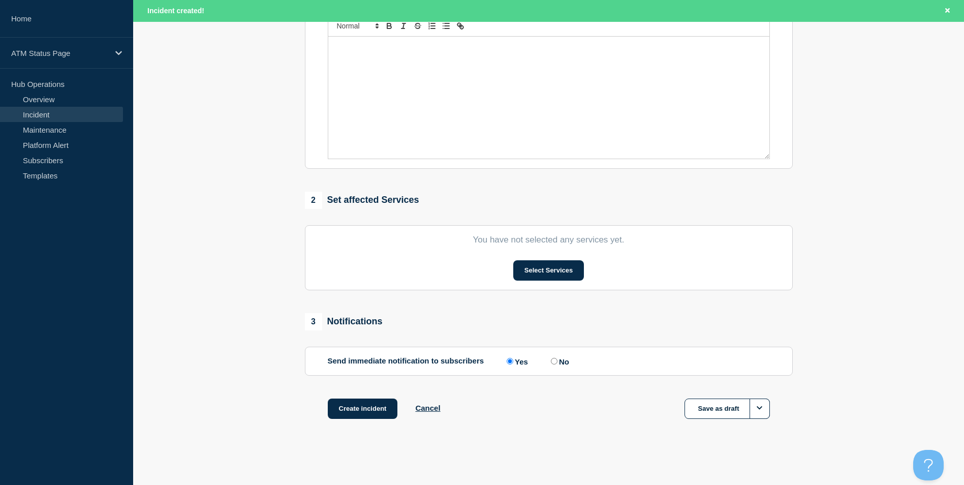
click at [536, 251] on section "You have not selected any services yet. Select Services" at bounding box center [549, 257] width 488 height 65
click at [541, 262] on button "Select Services" at bounding box center [548, 270] width 71 height 20
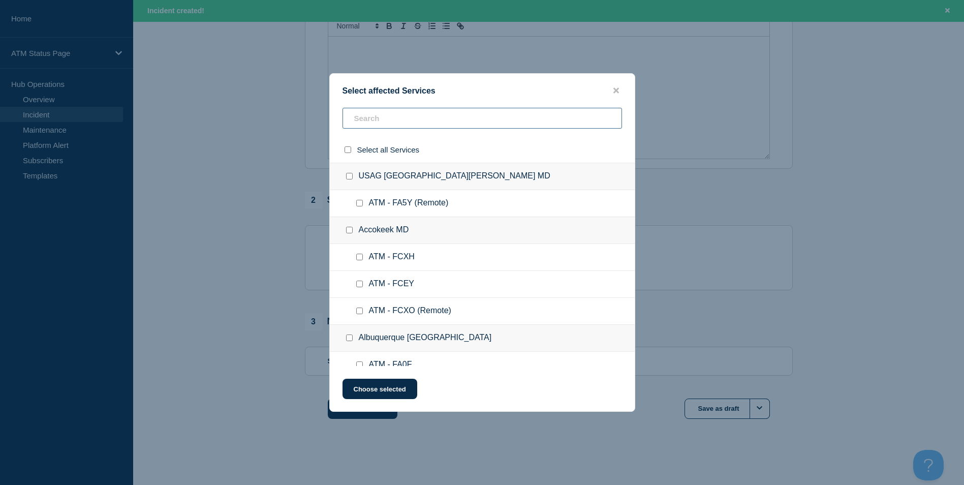
click at [382, 120] on input "text" at bounding box center [483, 118] width 280 height 21
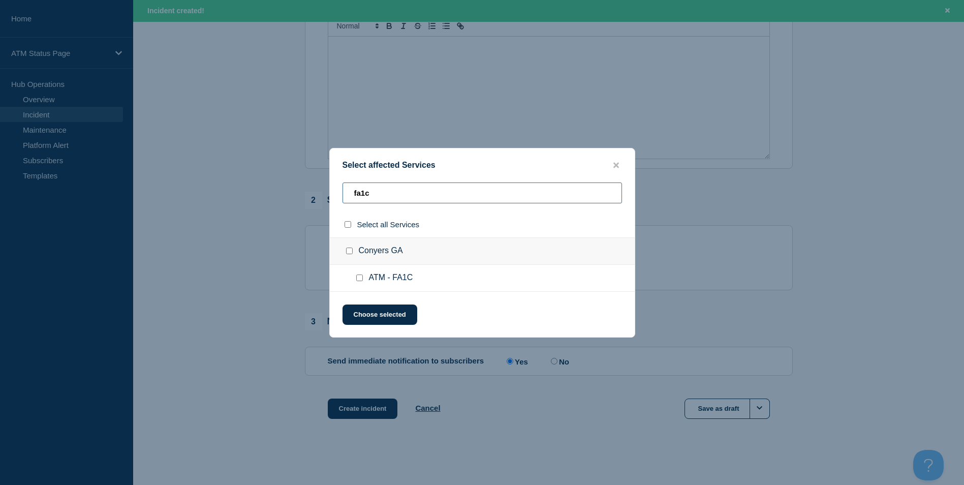
type input "fa1c"
click at [354, 283] on div at bounding box center [361, 278] width 15 height 10
click at [358, 279] on input "ATM - FA1C checkbox" at bounding box center [359, 277] width 7 height 7
checkbox input "true"
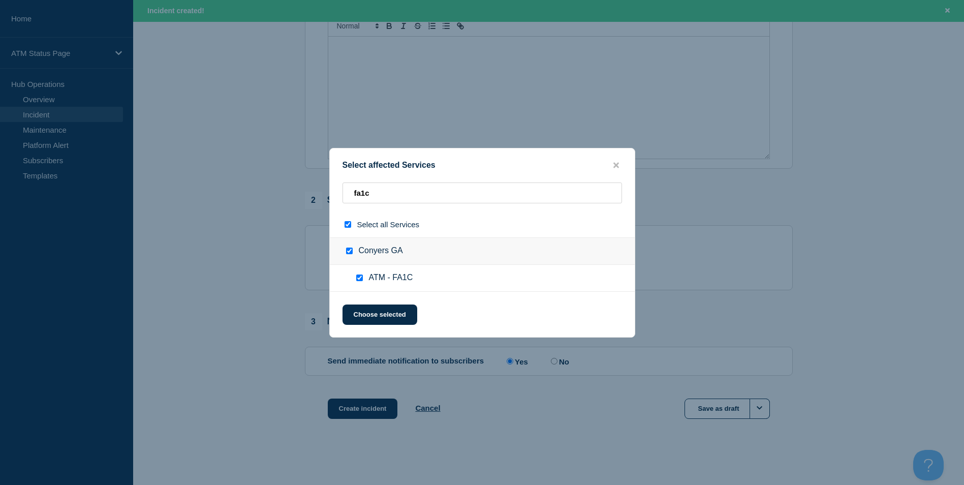
checkbox input "true"
click at [374, 318] on button "Choose selected" at bounding box center [380, 314] width 75 height 20
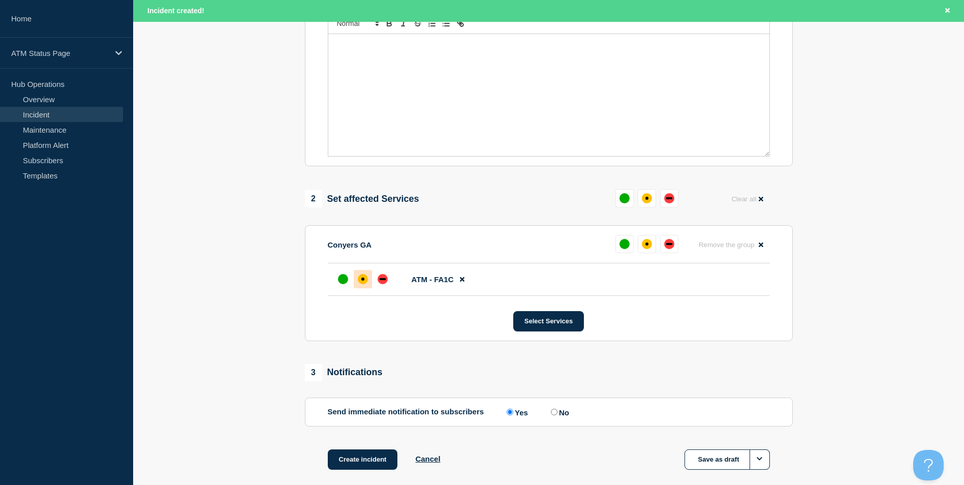
click at [366, 277] on div at bounding box center [363, 279] width 18 height 18
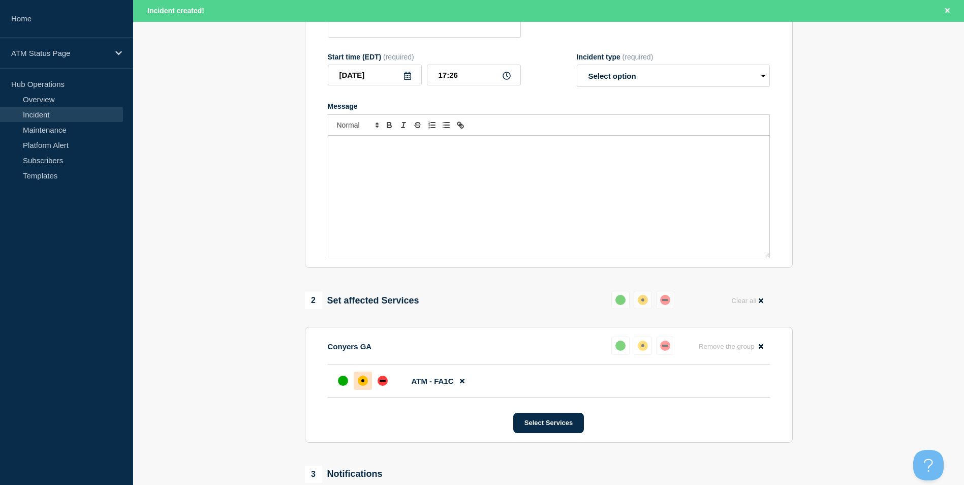
scroll to position [0, 0]
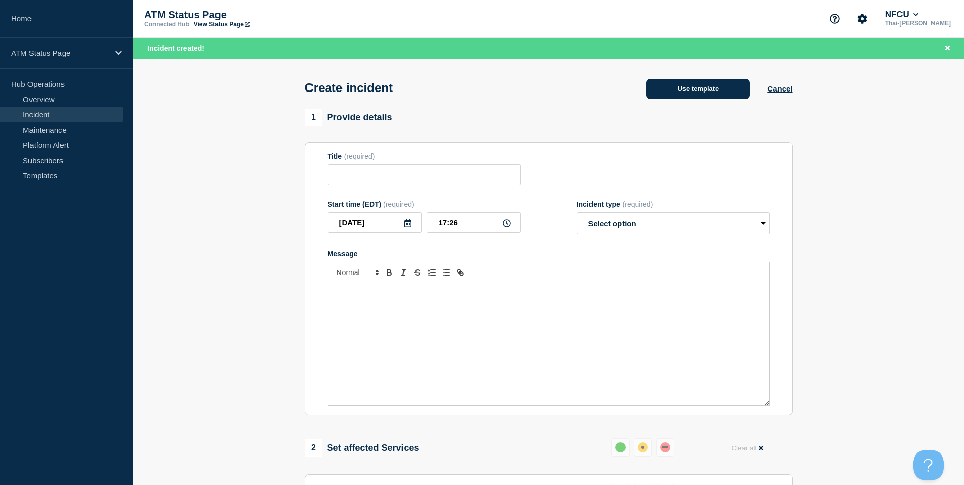
click at [701, 91] on button "Use template" at bounding box center [698, 89] width 103 height 20
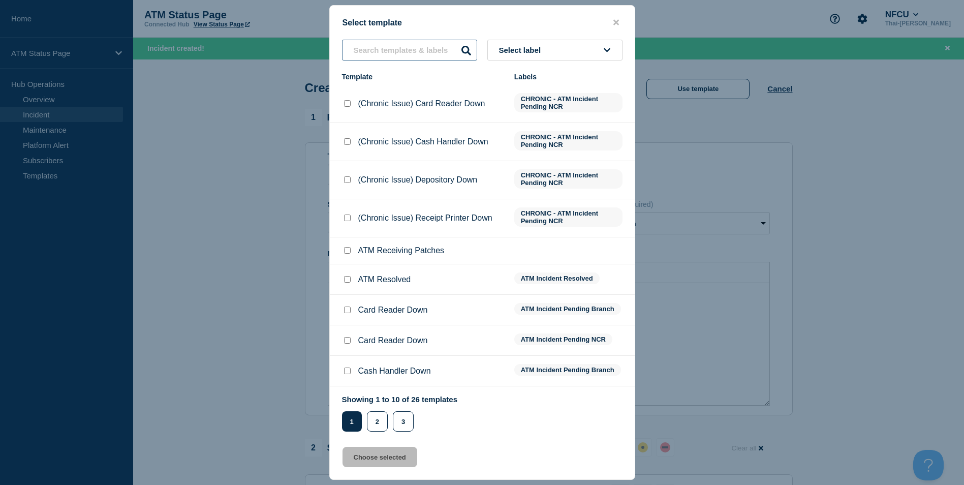
click at [410, 52] on input "text" at bounding box center [409, 50] width 135 height 21
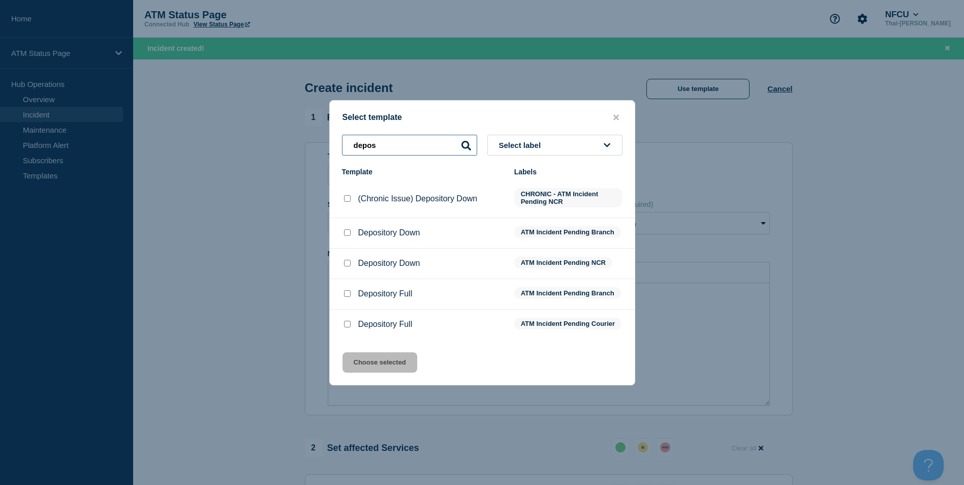
type input "depos"
click at [349, 232] on input "Depository Down checkbox" at bounding box center [347, 232] width 7 height 7
checkbox input "true"
click at [379, 373] on button "Choose selected" at bounding box center [380, 362] width 75 height 20
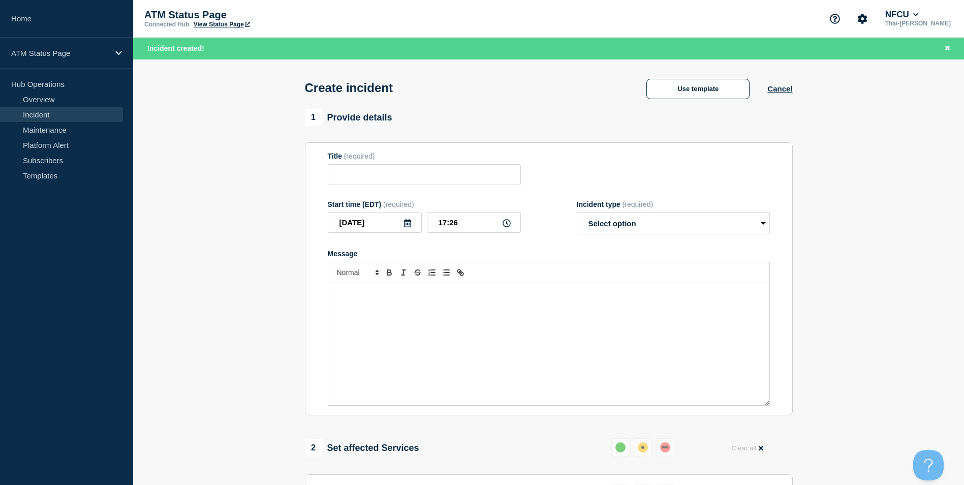
type input "Depository Down"
select select "identified"
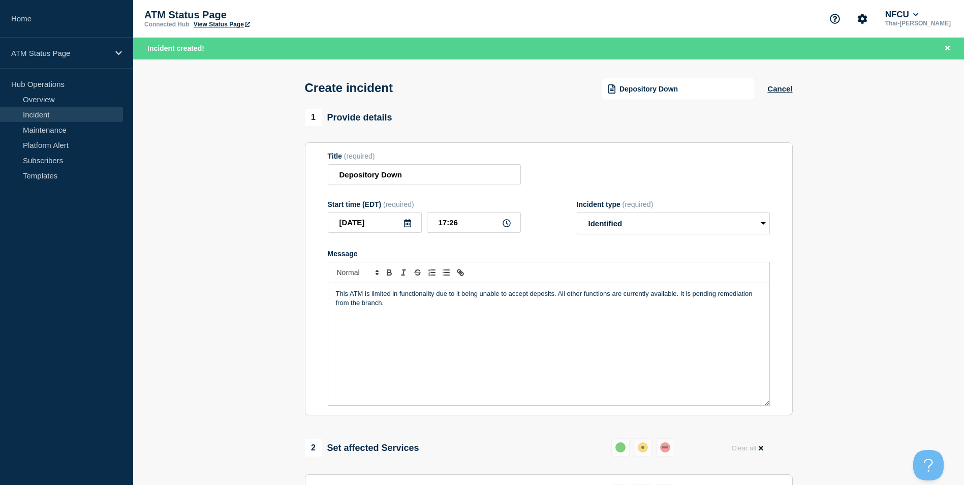
scroll to position [254, 0]
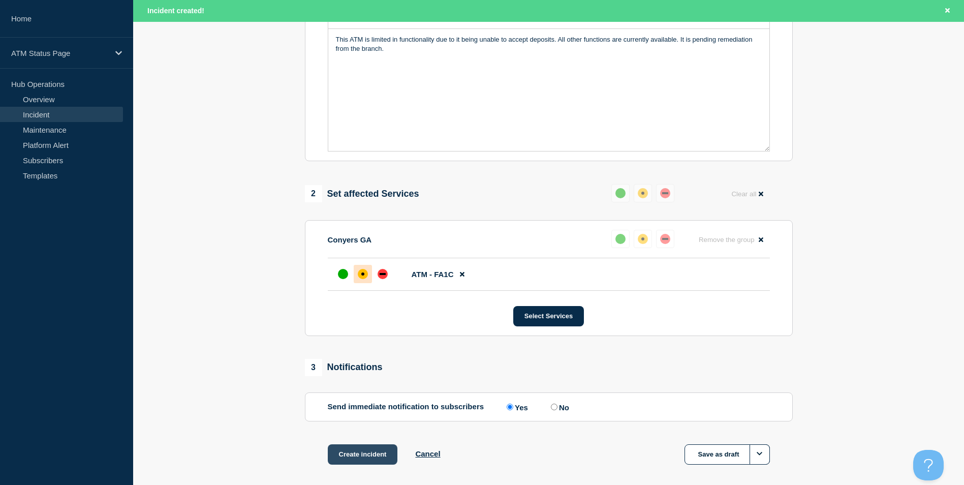
click at [358, 452] on button "Create incident" at bounding box center [363, 454] width 70 height 20
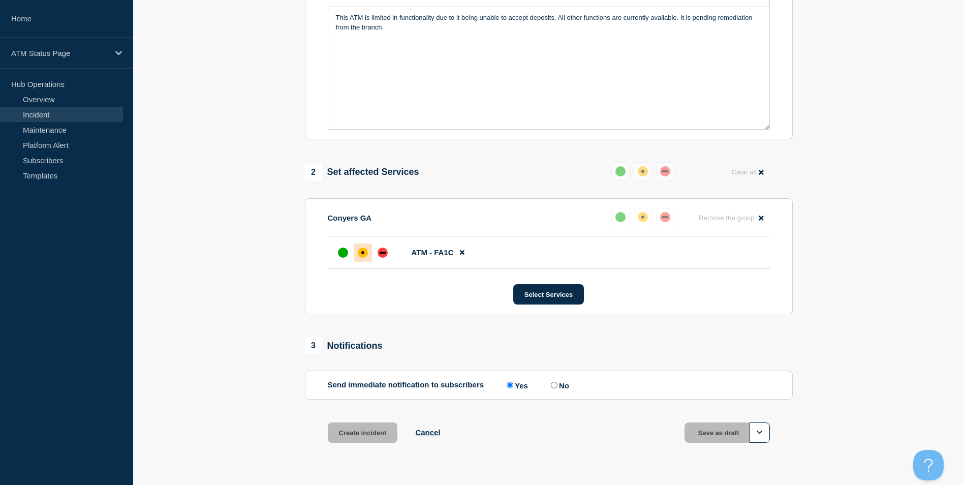
scroll to position [233, 0]
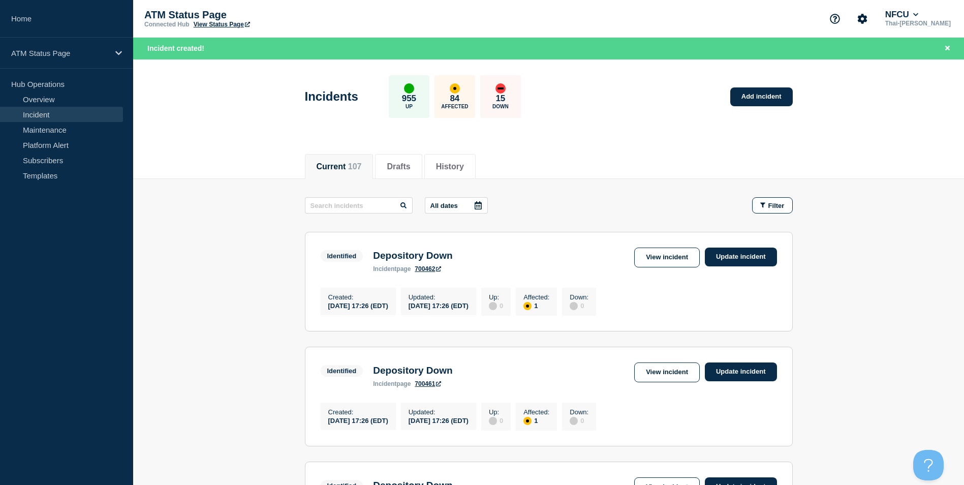
click at [766, 148] on div "Current 107 Drafts History" at bounding box center [549, 161] width 488 height 35
click at [766, 93] on link "Add incident" at bounding box center [761, 96] width 63 height 19
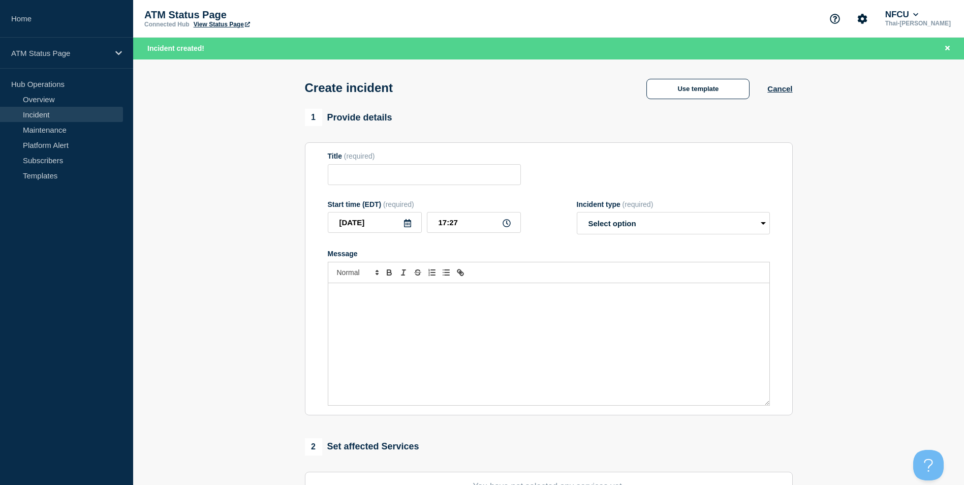
scroll to position [203, 0]
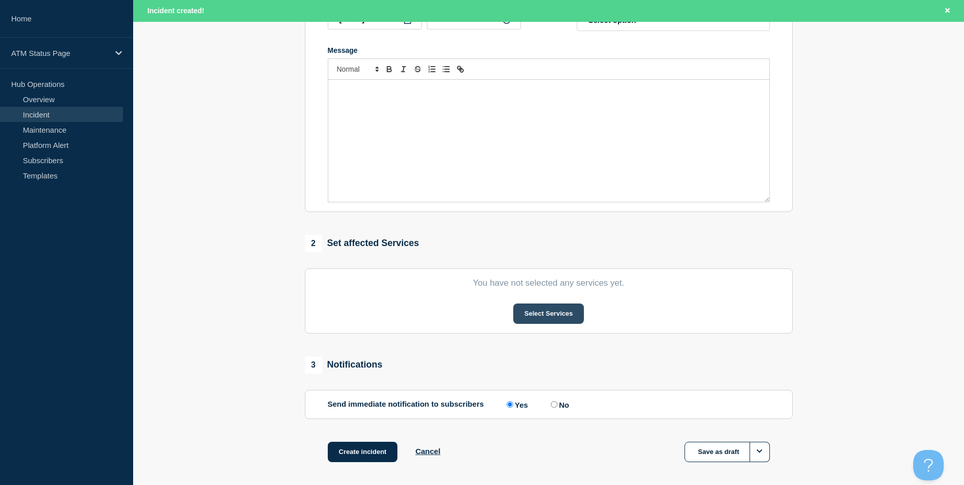
click at [550, 308] on button "Select Services" at bounding box center [548, 313] width 71 height 20
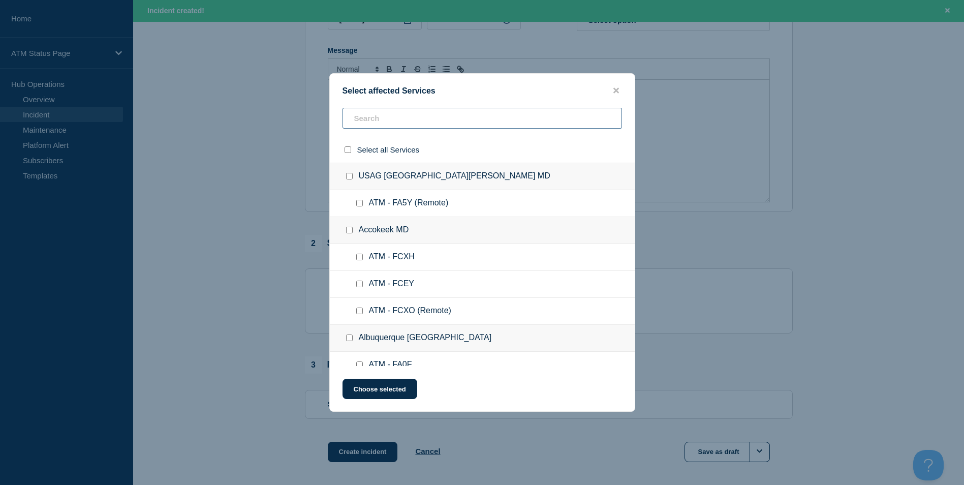
click at [405, 119] on input "text" at bounding box center [483, 118] width 280 height 21
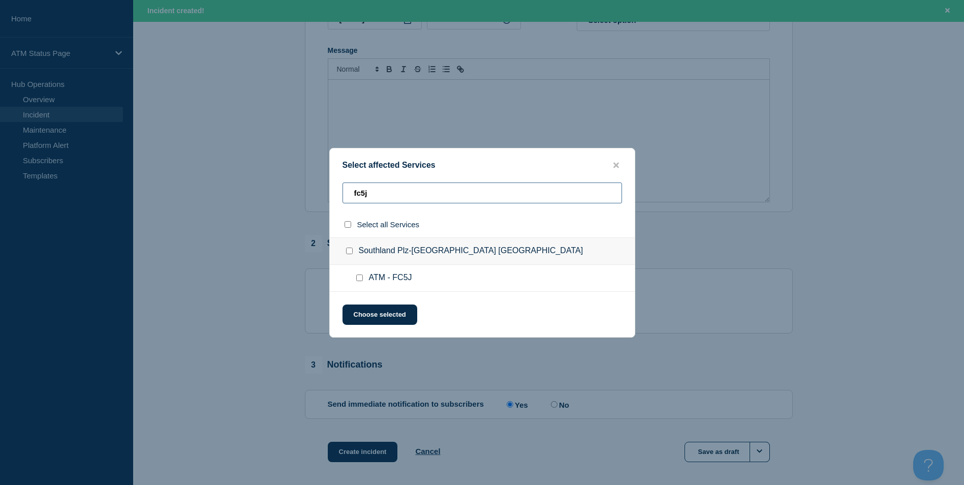
type input "fc5j"
click at [358, 279] on input "ATM - FC5J checkbox" at bounding box center [359, 277] width 7 height 7
checkbox input "true"
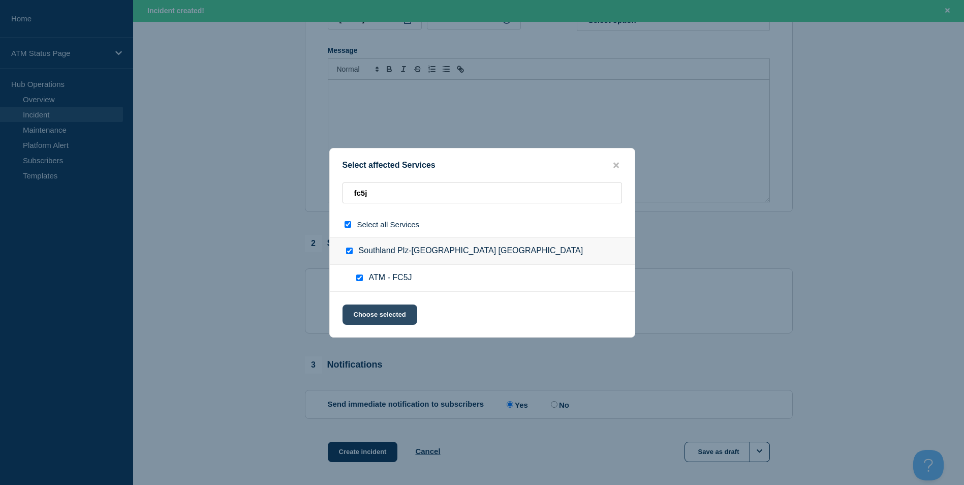
click at [395, 322] on button "Choose selected" at bounding box center [380, 314] width 75 height 20
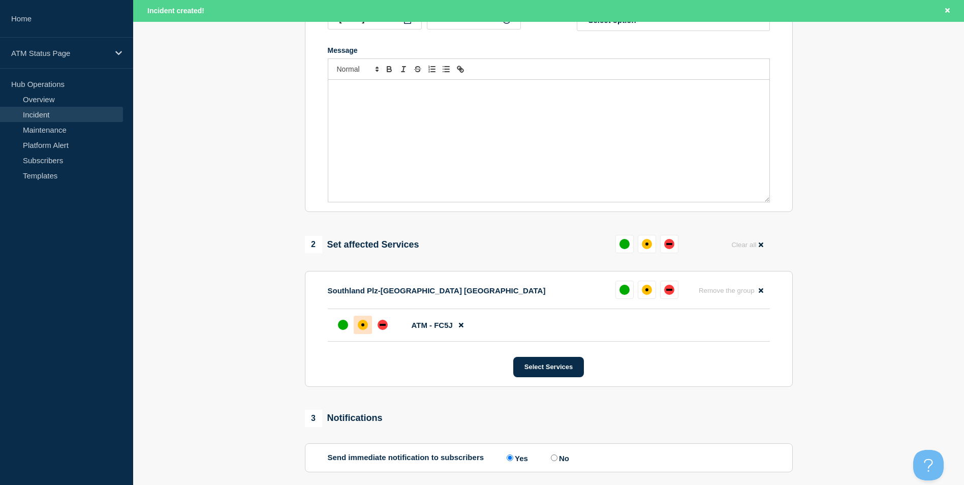
click at [368, 328] on div "affected" at bounding box center [363, 325] width 10 height 10
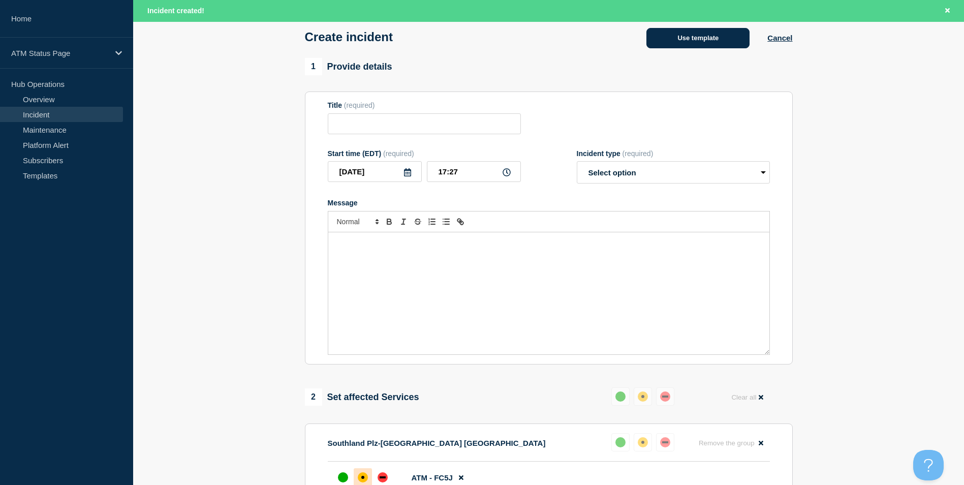
click at [677, 36] on button "Use template" at bounding box center [698, 38] width 103 height 20
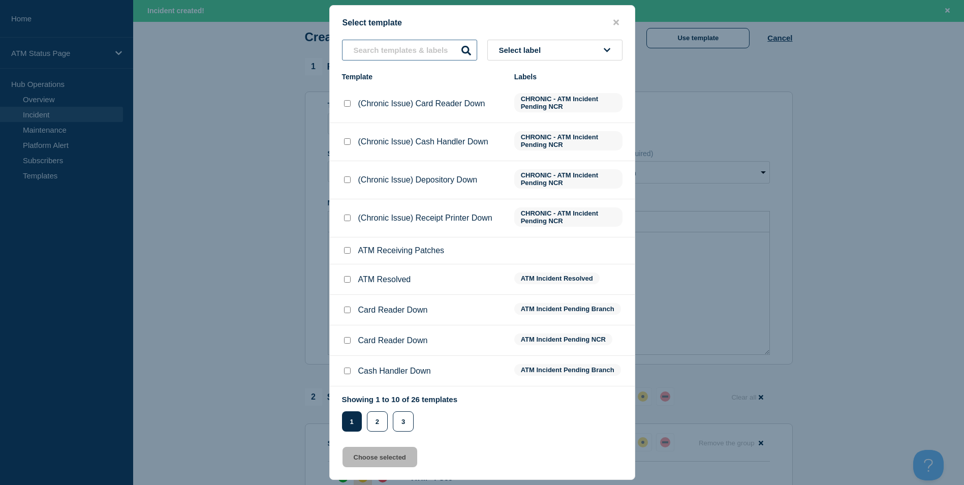
click at [392, 52] on input "text" at bounding box center [409, 50] width 135 height 21
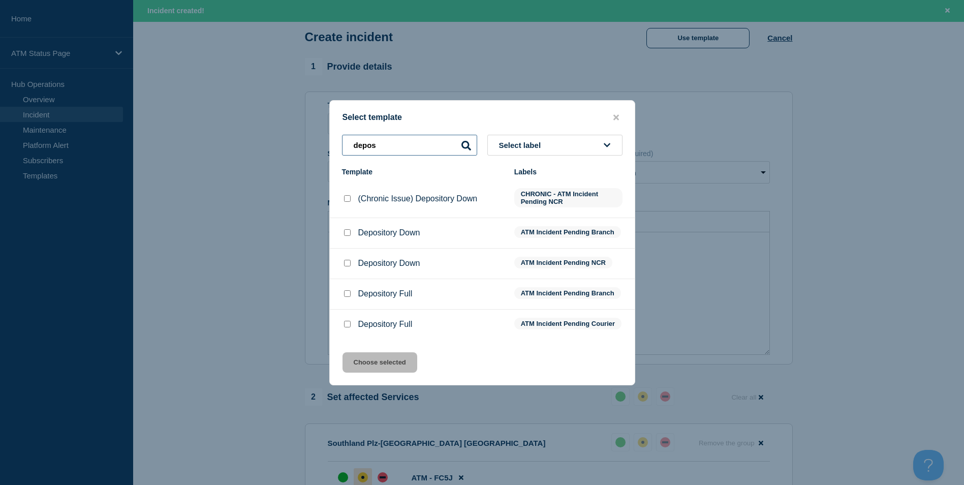
type input "depos"
click at [344, 232] on input "Depository Down checkbox" at bounding box center [347, 232] width 7 height 7
checkbox input "true"
click at [391, 365] on button "Choose selected" at bounding box center [380, 362] width 75 height 20
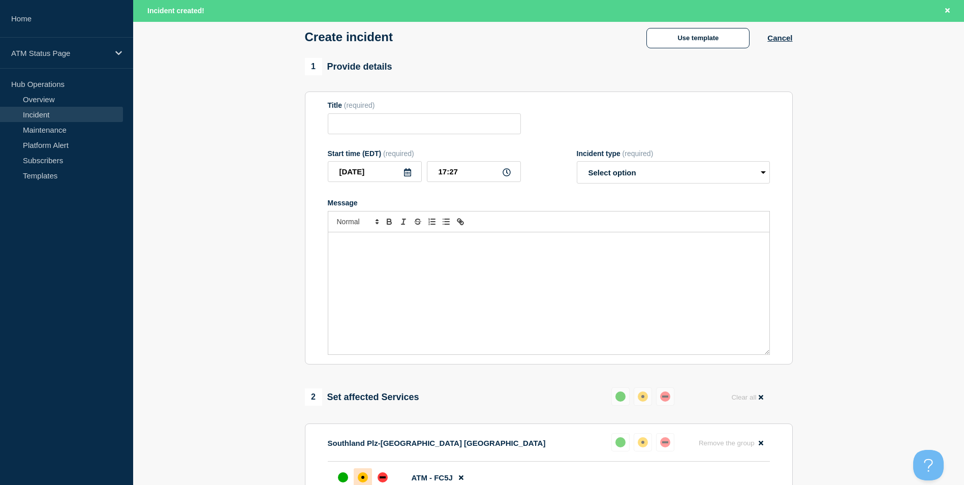
type input "Depository Down"
select select "identified"
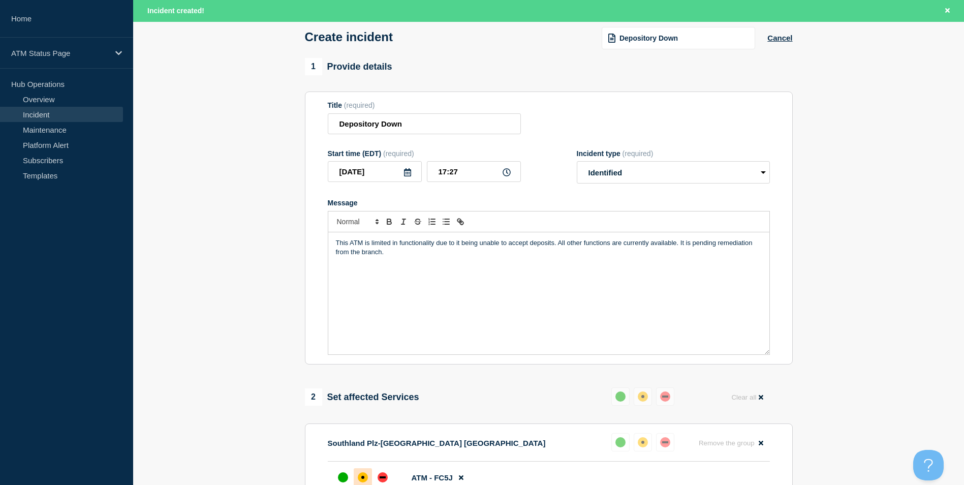
scroll to position [254, 0]
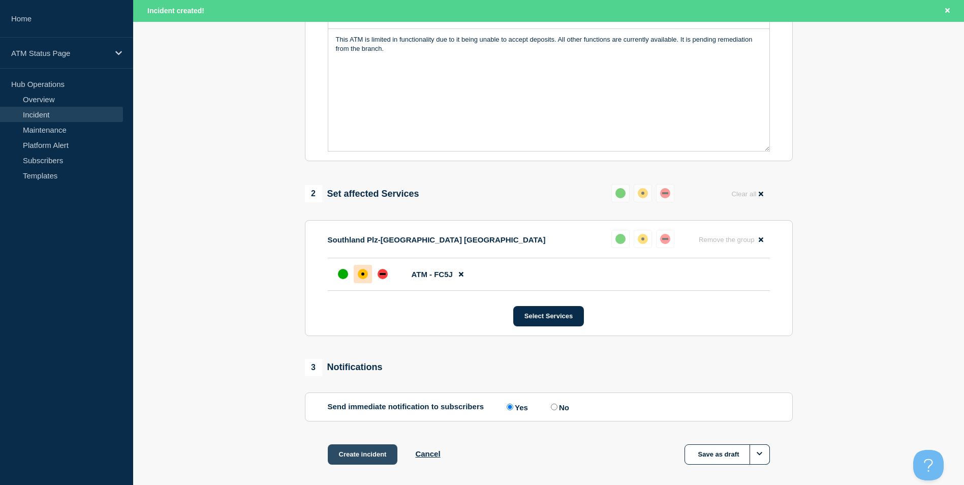
click at [381, 457] on button "Create incident" at bounding box center [363, 454] width 70 height 20
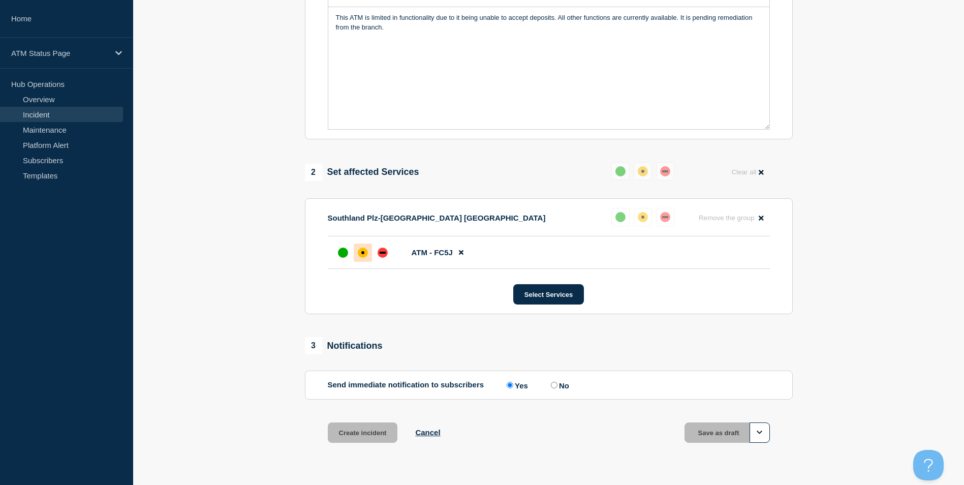
scroll to position [233, 0]
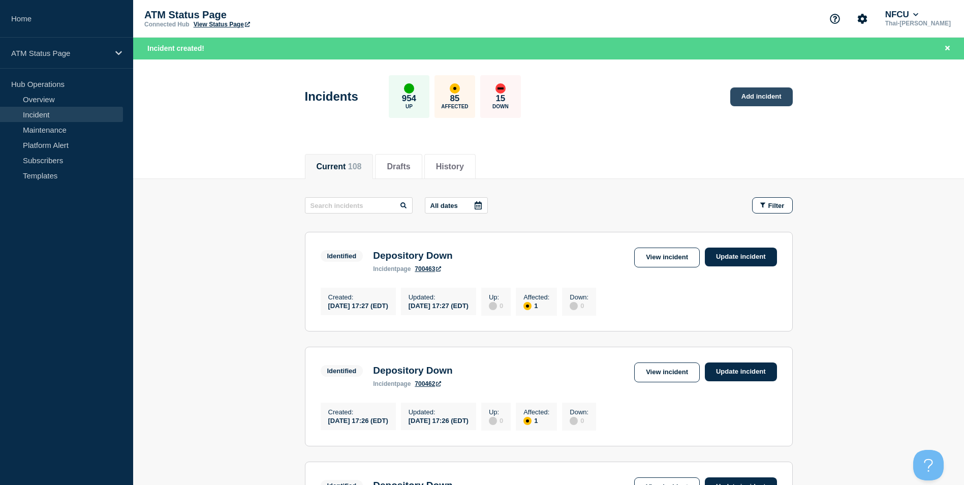
click at [777, 94] on link "Add incident" at bounding box center [761, 96] width 63 height 19
